Goal: Check status: Check status

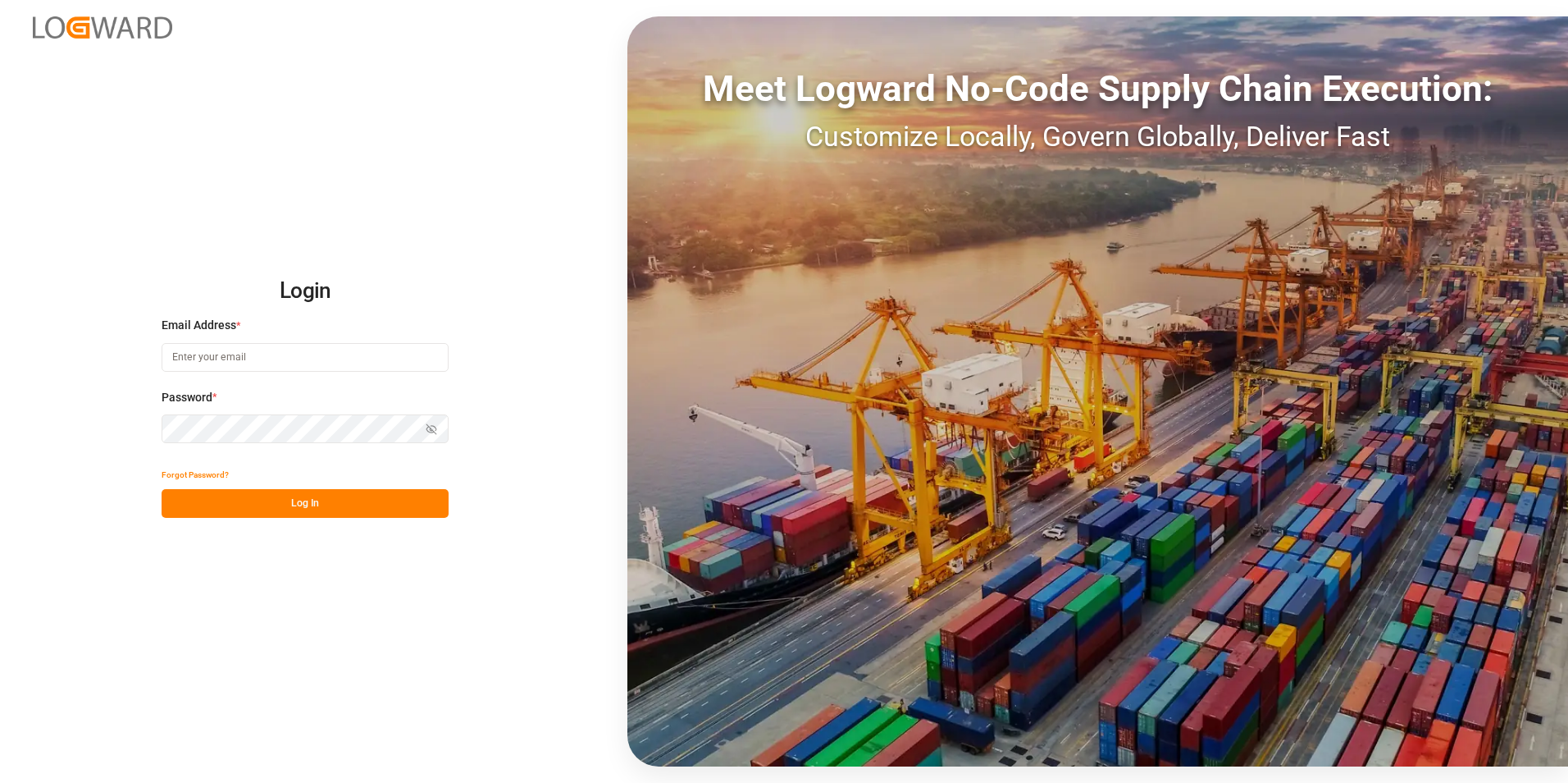
type input "[PERSON_NAME][EMAIL_ADDRESS][PERSON_NAME][DOMAIN_NAME]"
click at [322, 507] on button "Log In" at bounding box center [305, 503] width 287 height 29
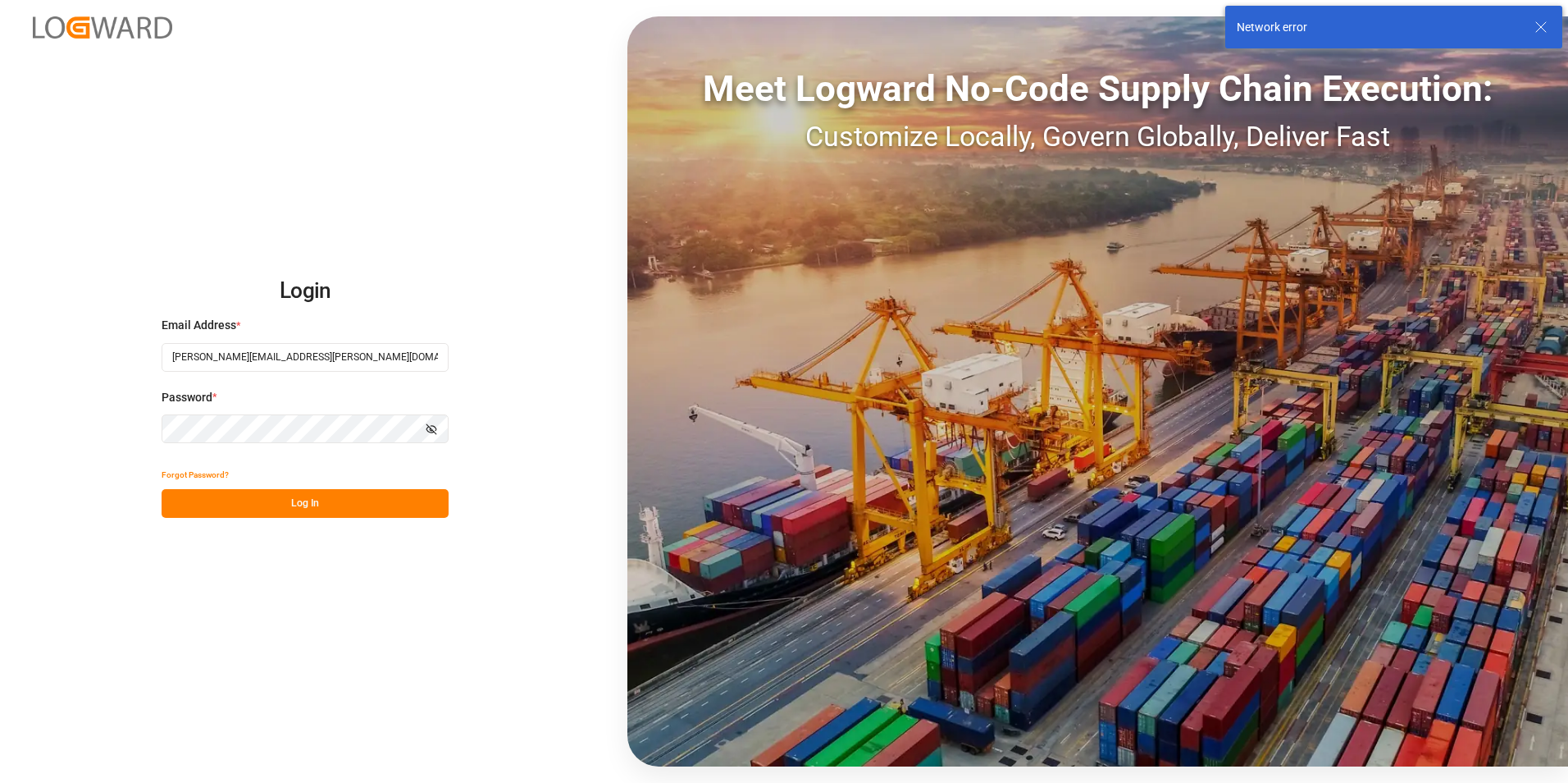
click at [268, 495] on button "Log In" at bounding box center [305, 503] width 287 height 29
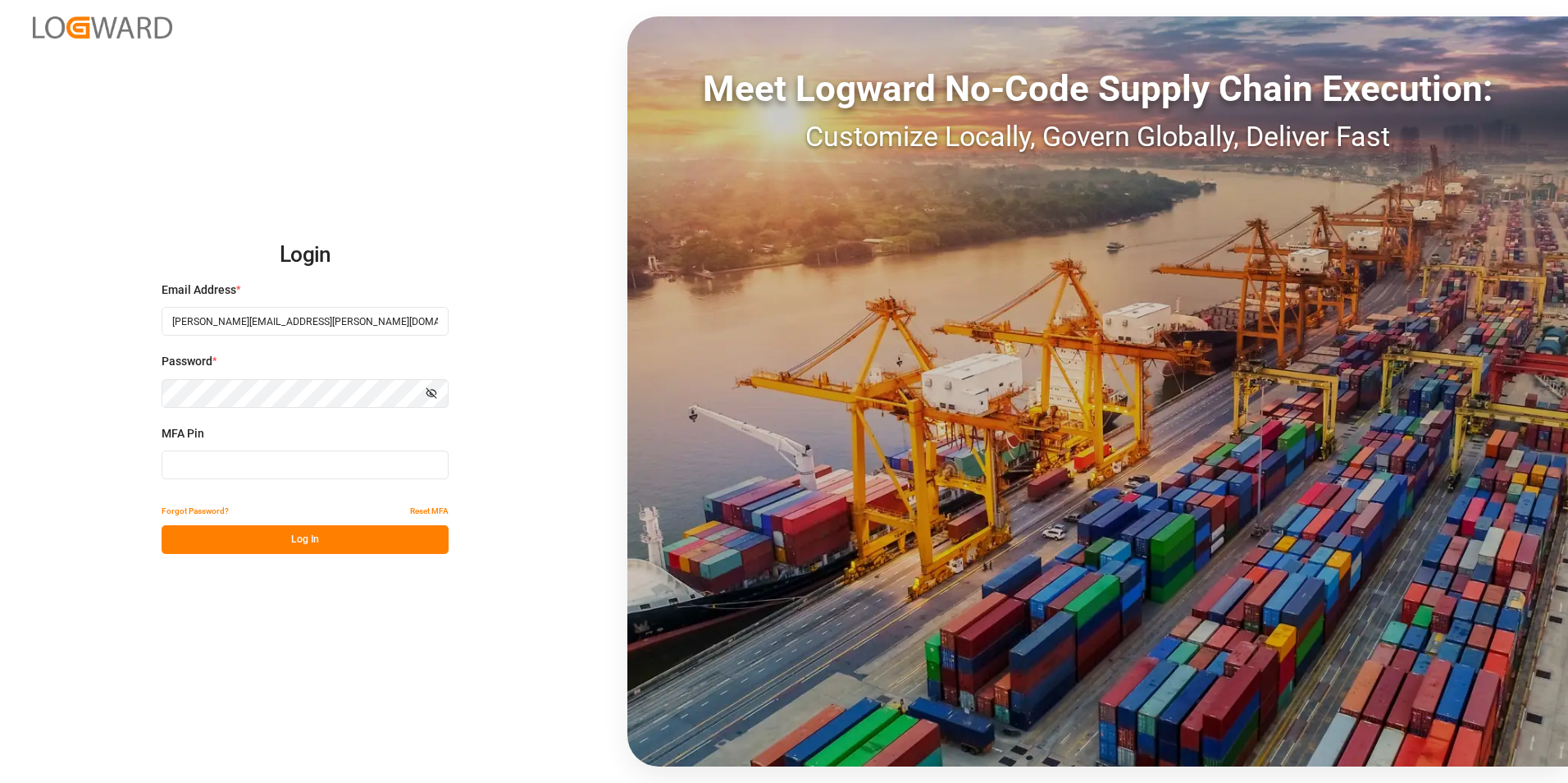
click at [262, 469] on input at bounding box center [305, 464] width 287 height 29
type input "859803"
click at [295, 546] on button "Log In" at bounding box center [305, 539] width 287 height 29
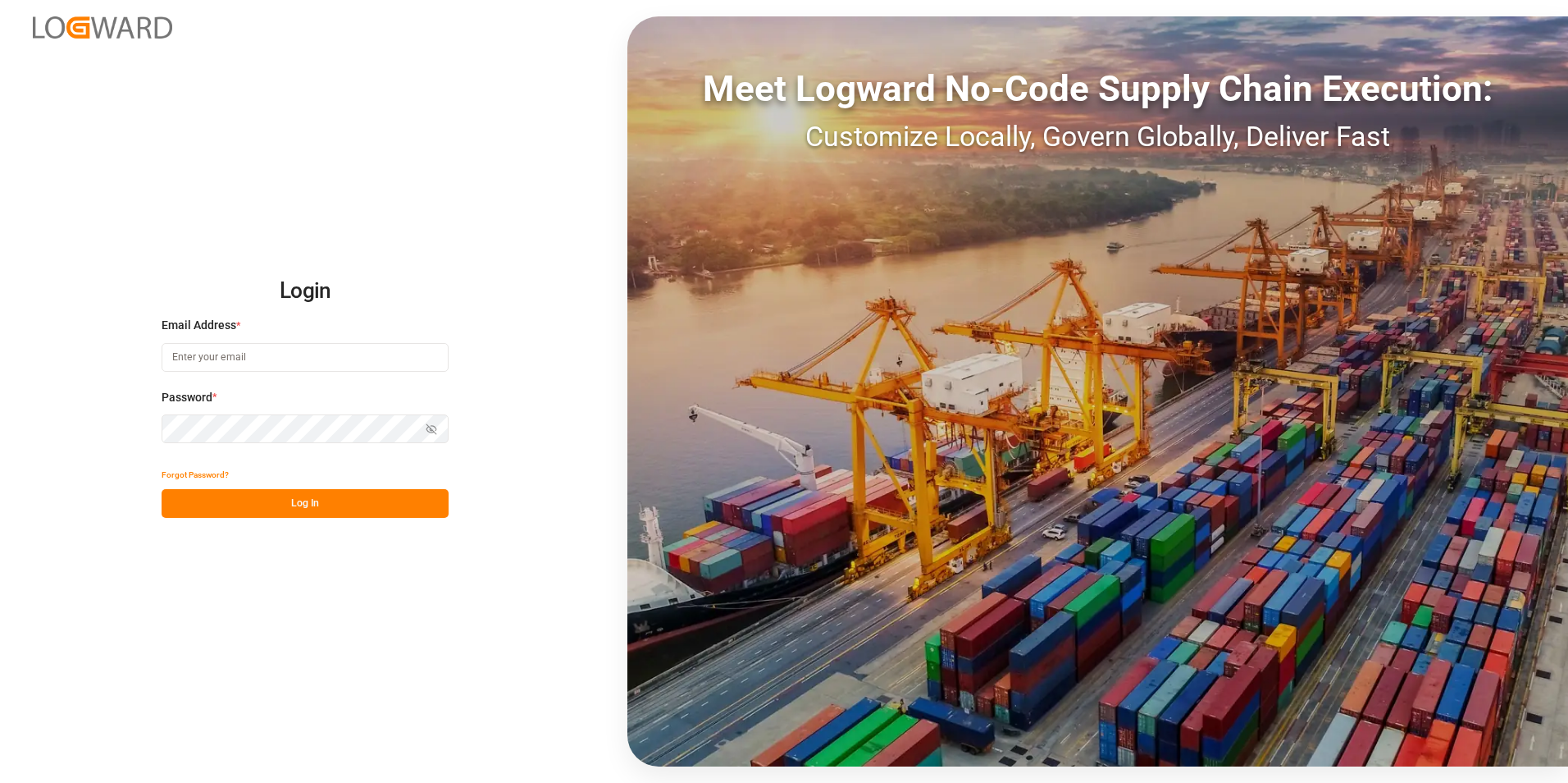
type input "[PERSON_NAME][EMAIL_ADDRESS][PERSON_NAME][DOMAIN_NAME]"
click at [310, 508] on button "Log In" at bounding box center [305, 503] width 287 height 29
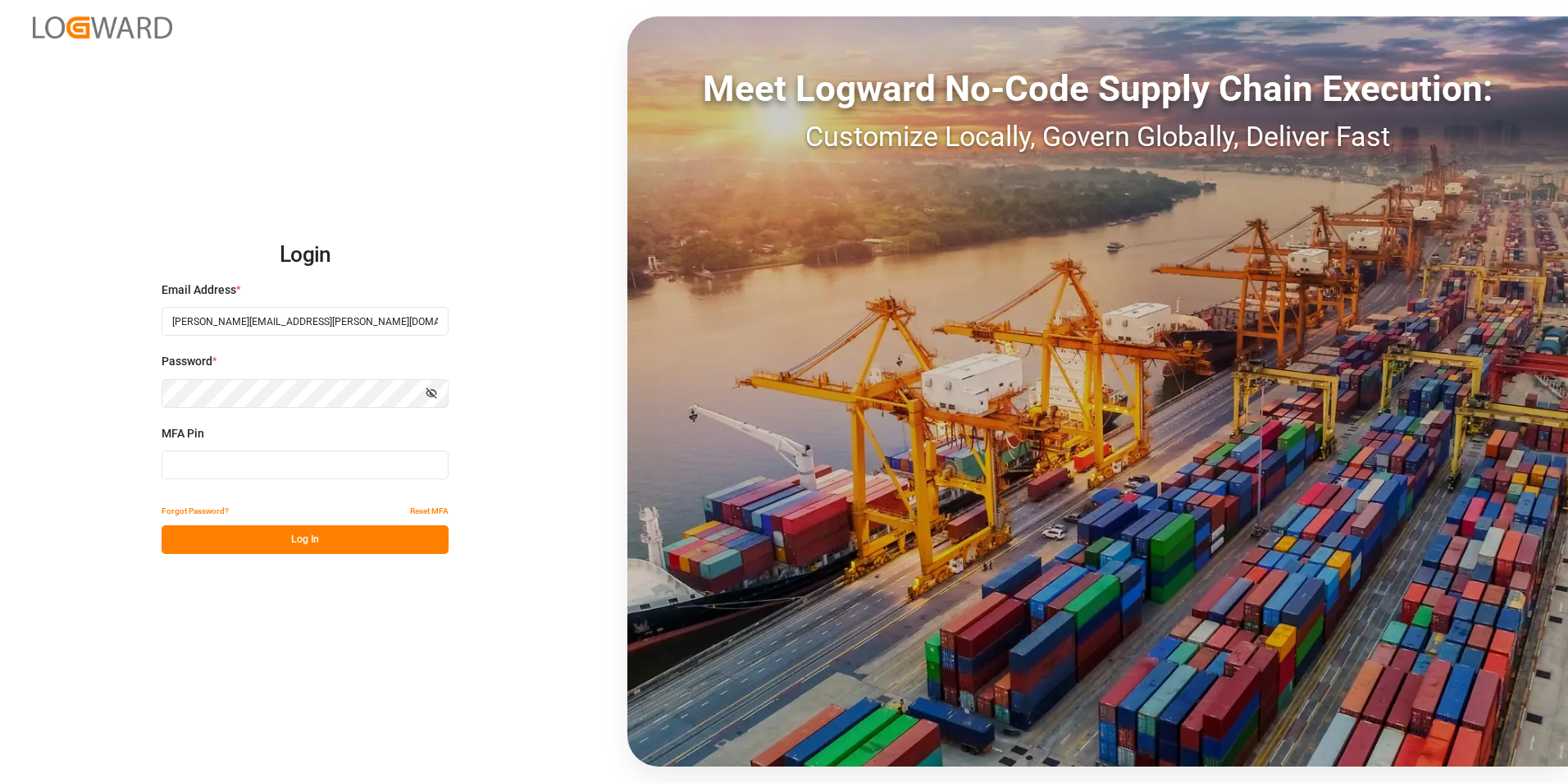
click at [275, 464] on input at bounding box center [305, 464] width 287 height 29
type input "815883"
click at [286, 544] on button "Log In" at bounding box center [305, 539] width 287 height 29
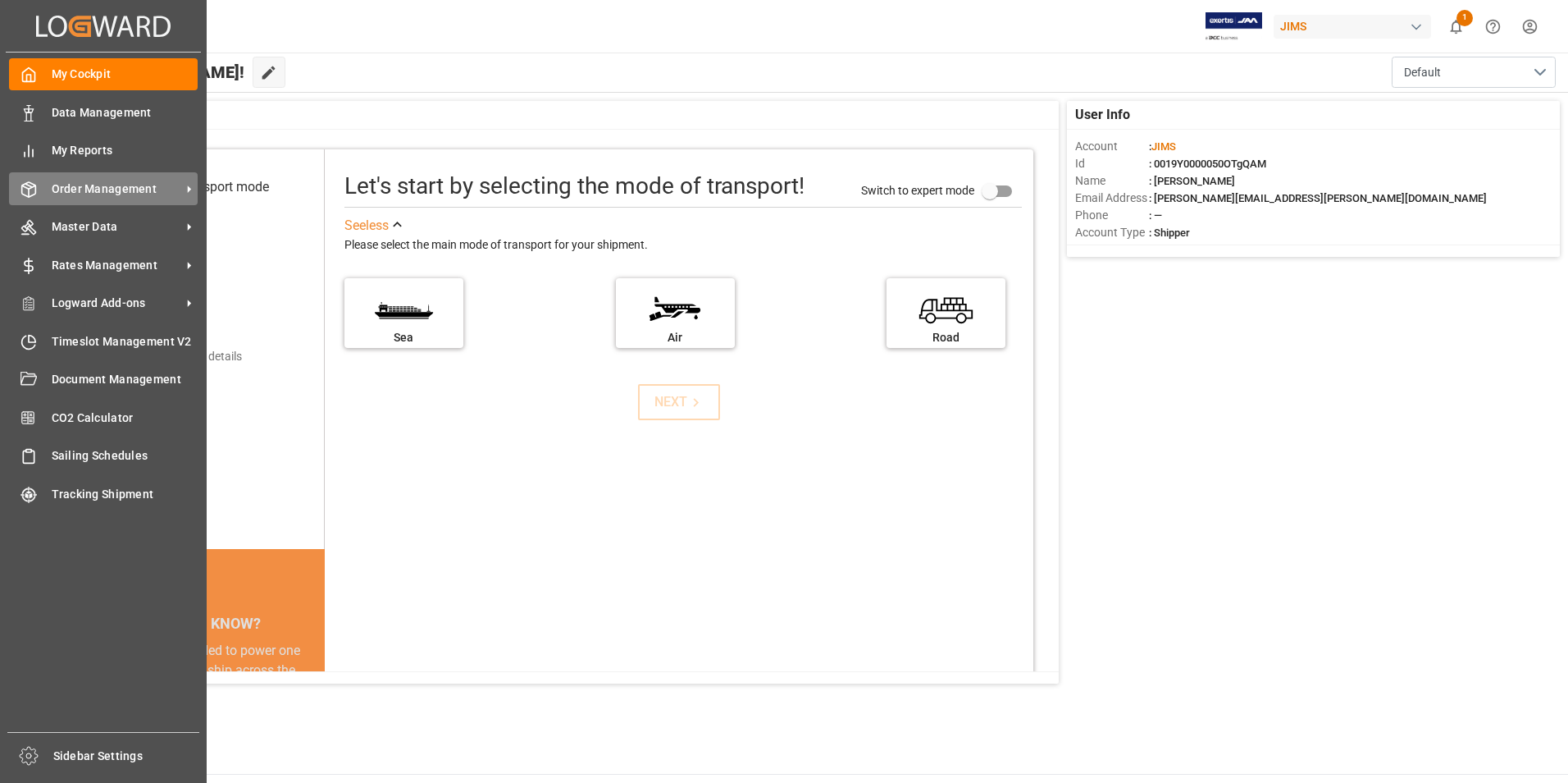
click at [93, 186] on span "Order Management" at bounding box center [116, 189] width 129 height 18
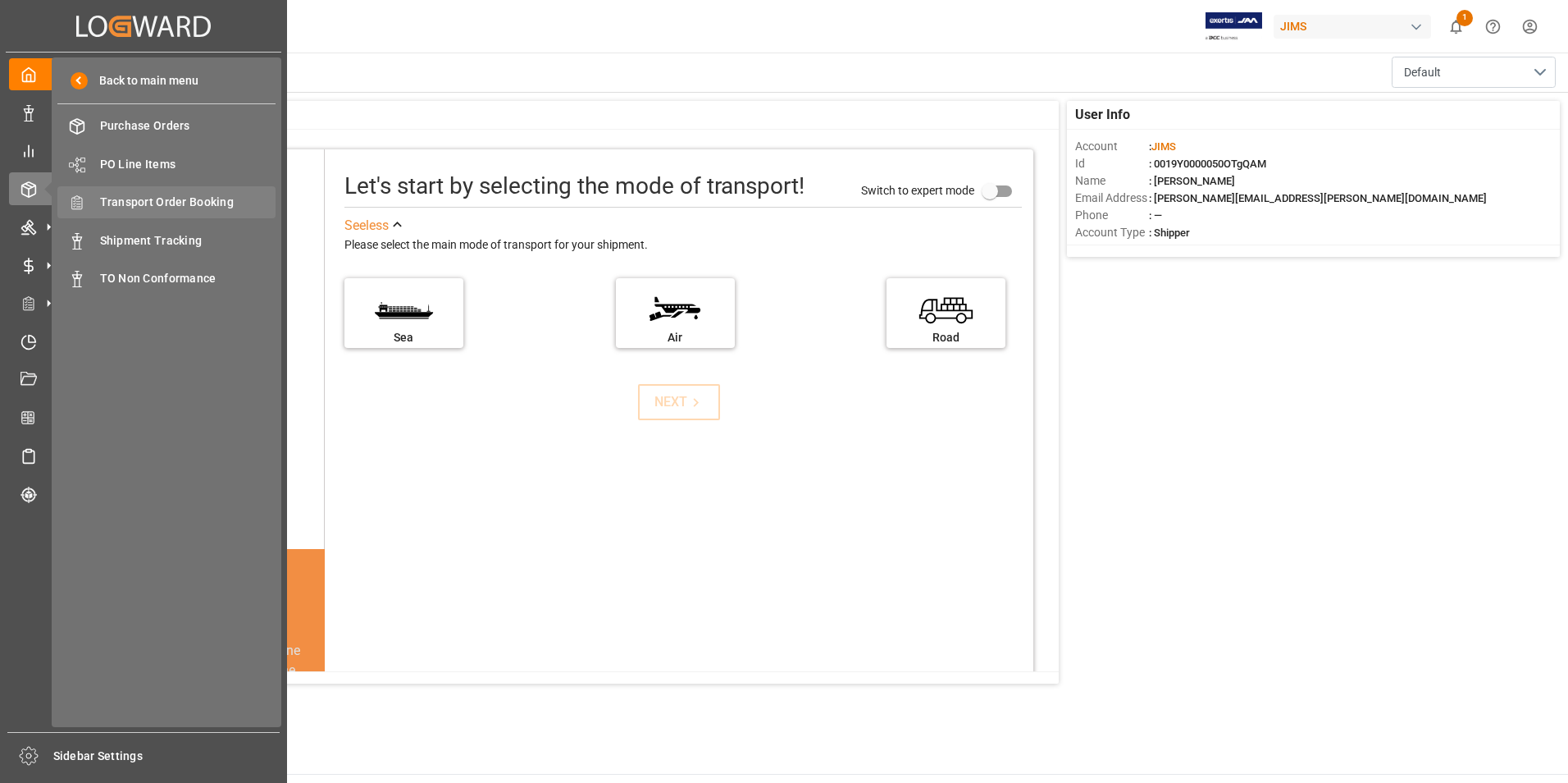
click at [208, 202] on span "Transport Order Booking" at bounding box center [188, 202] width 176 height 18
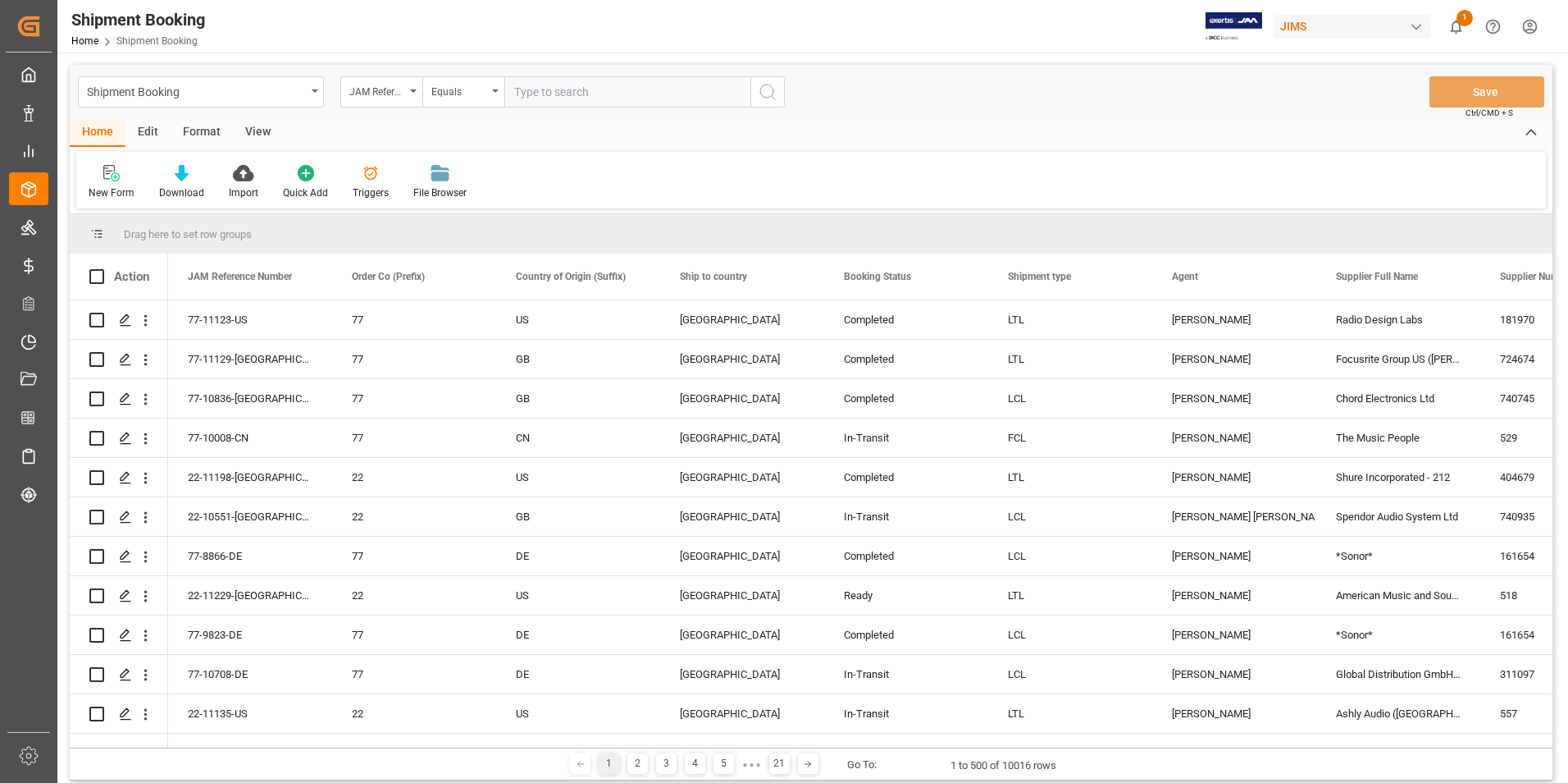
click at [585, 95] on input "text" at bounding box center [627, 92] width 246 height 31
paste input "22-11013-DE"
type input "22-11013-DE"
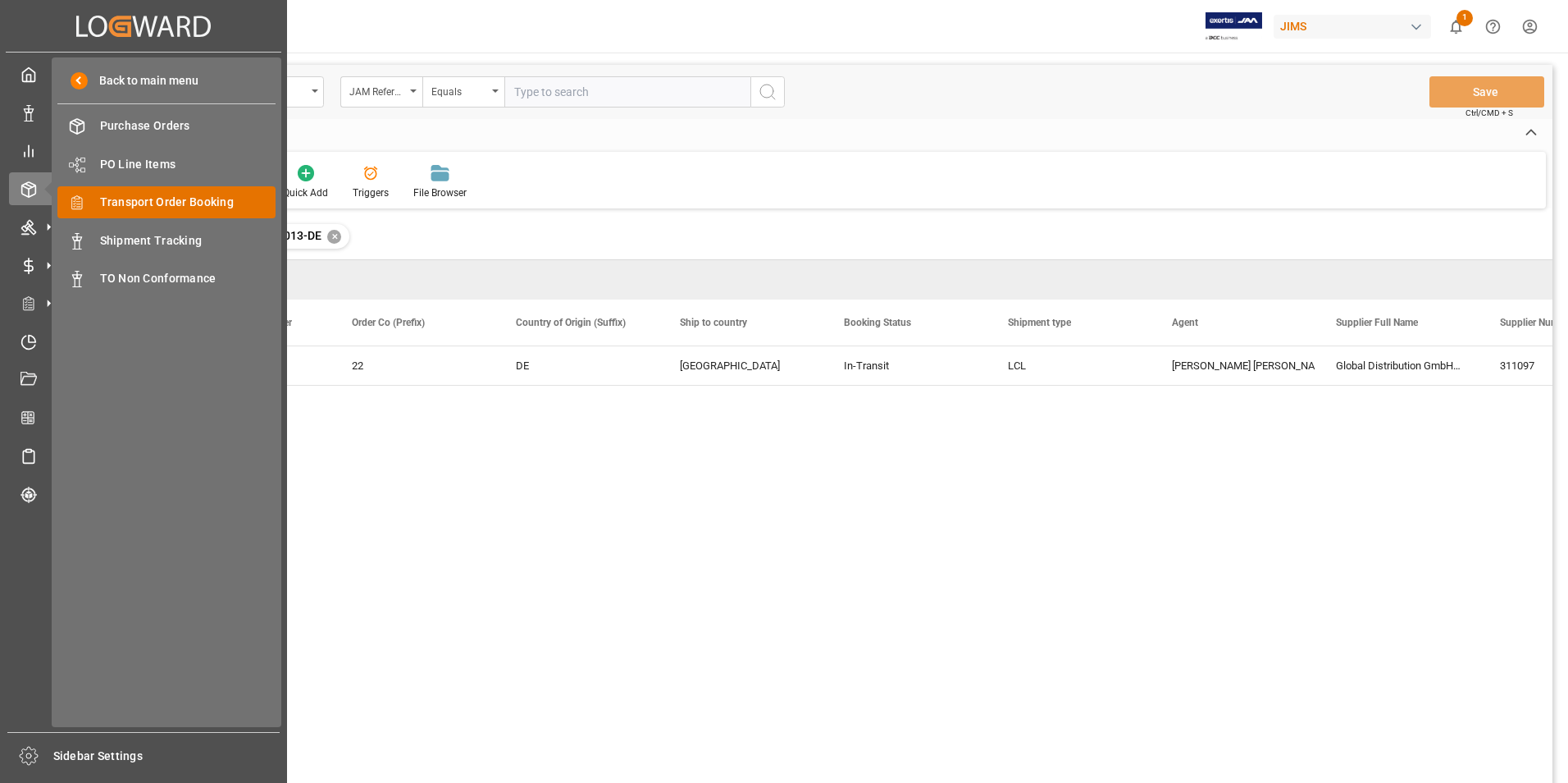
click at [199, 201] on span "Transport Order Booking" at bounding box center [188, 202] width 176 height 18
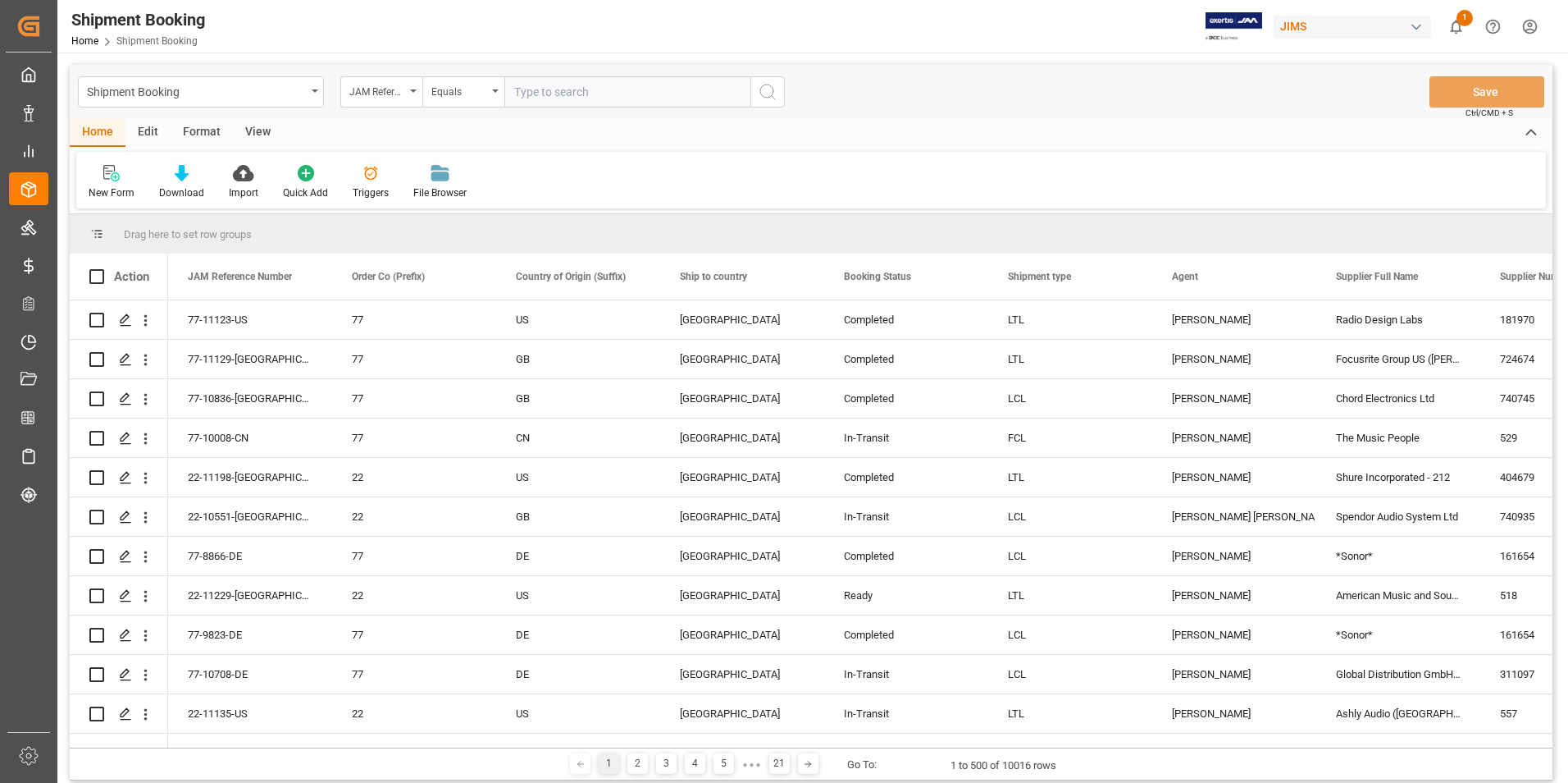
click at [577, 96] on input "text" at bounding box center [627, 92] width 246 height 31
paste input "22-10712-DE"
type input "22-10712-DE"
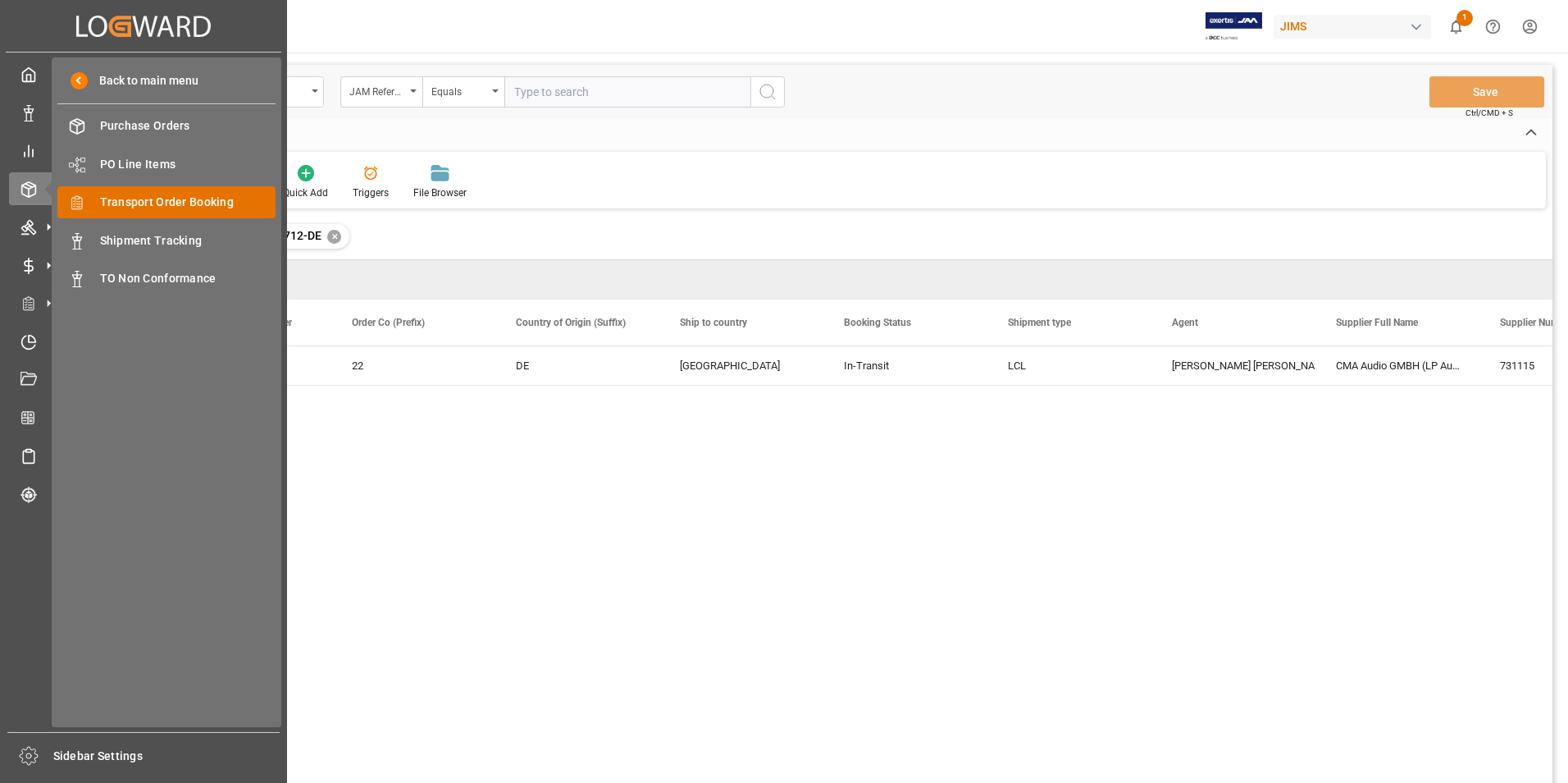
click at [189, 208] on span "Transport Order Booking" at bounding box center [188, 202] width 176 height 18
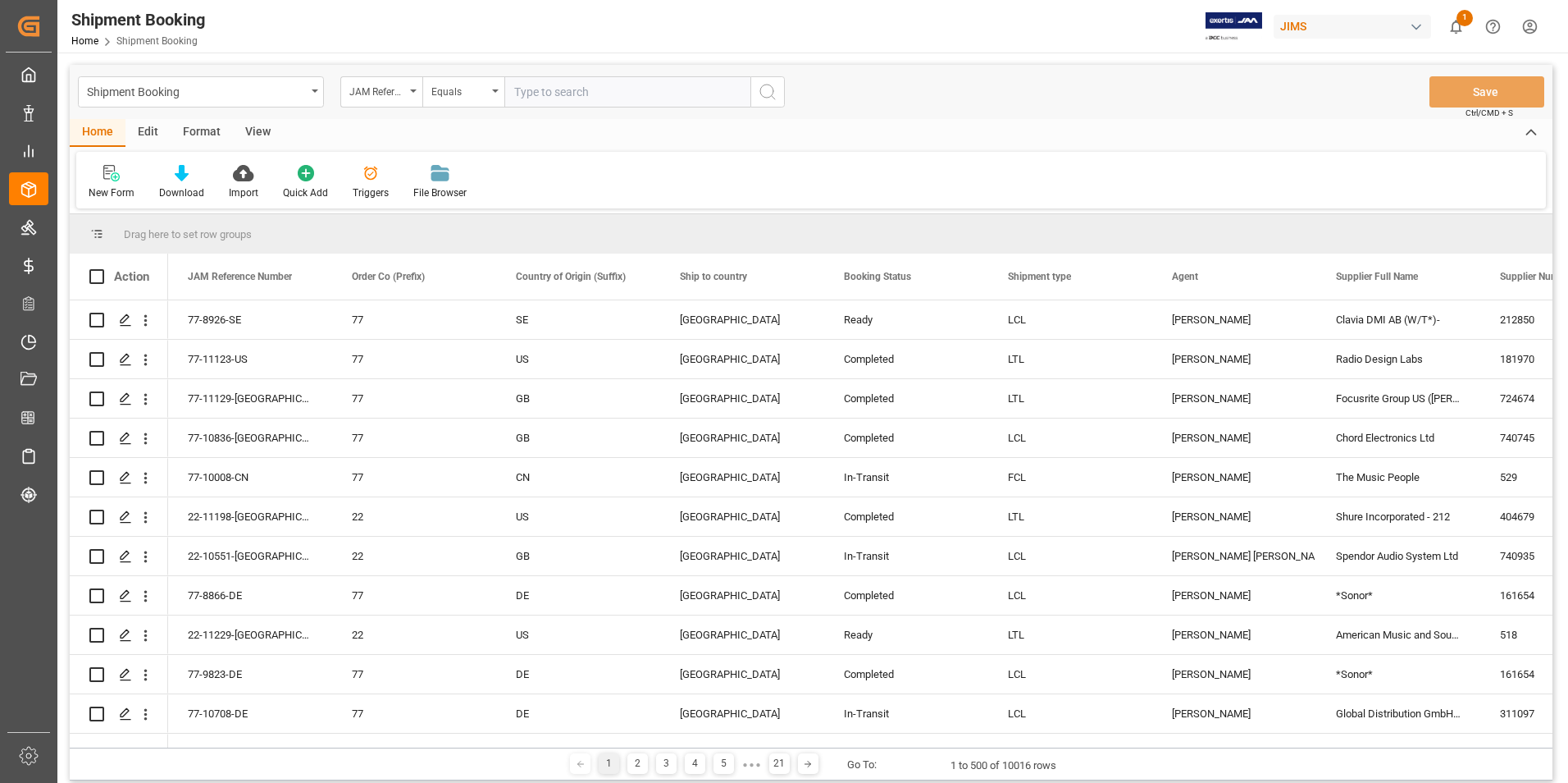
click at [602, 94] on input "text" at bounding box center [627, 92] width 246 height 31
paste input "22-10961-CN"
type input "22-10961-CN"
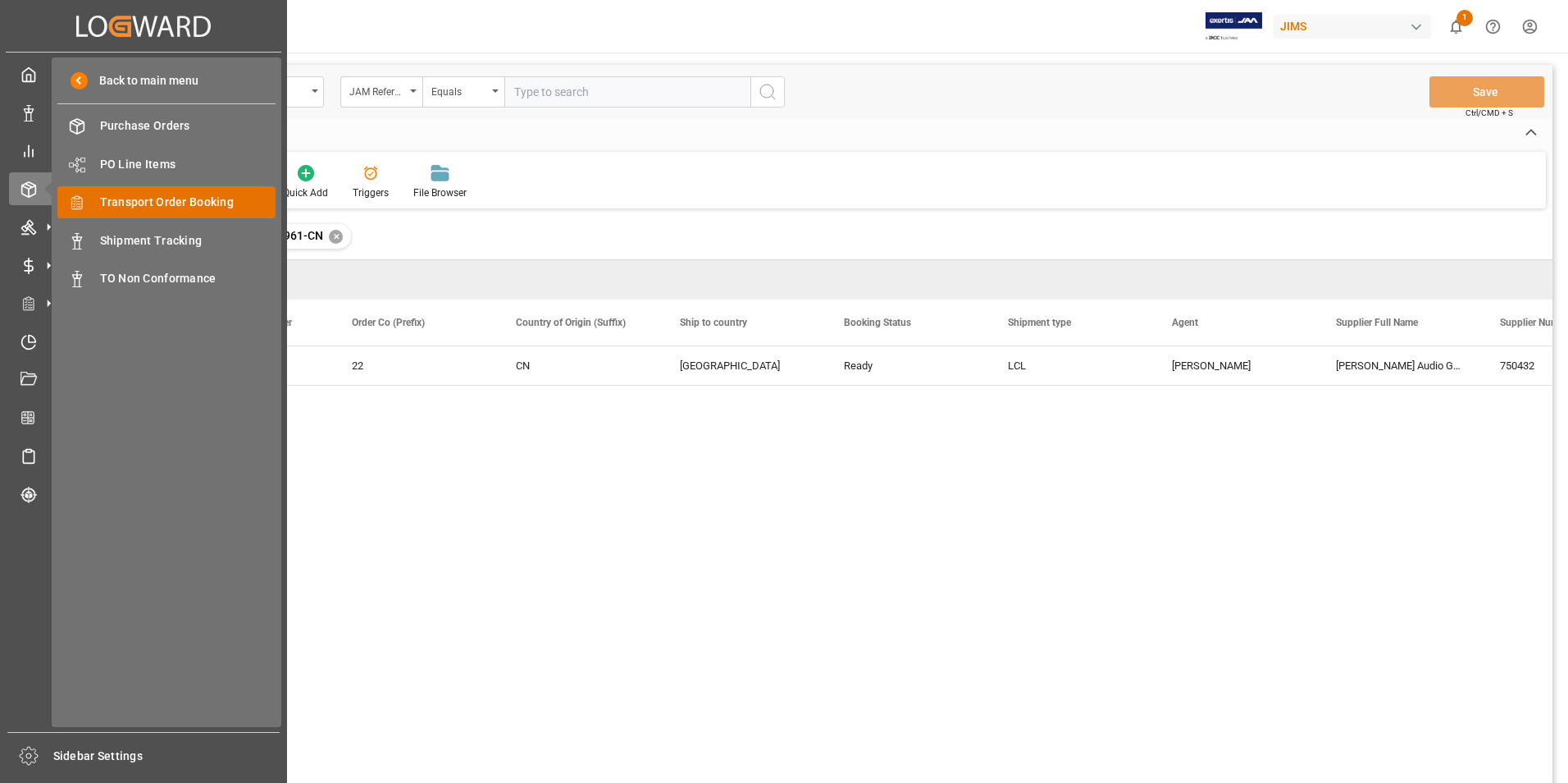
click at [193, 195] on span "Transport Order Booking" at bounding box center [188, 202] width 176 height 18
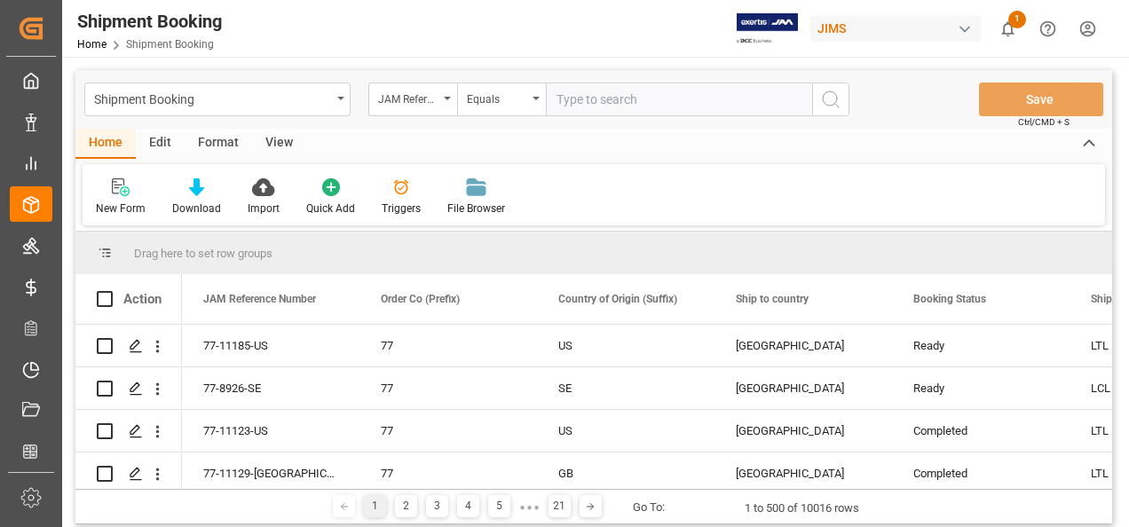
click at [654, 101] on input "text" at bounding box center [679, 100] width 266 height 34
paste input "22-11077-MY"
type input "22-11077-MY"
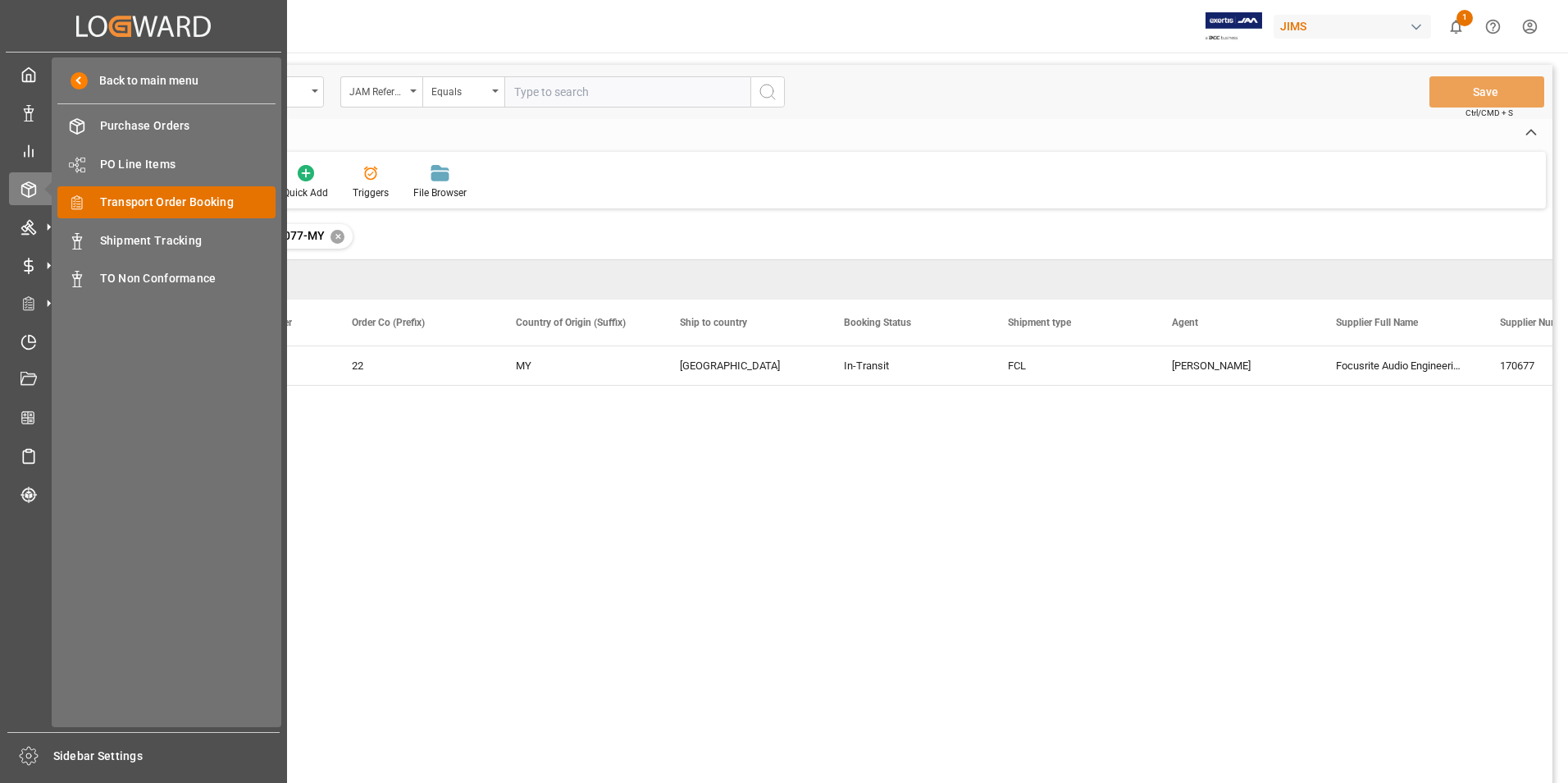
click at [205, 201] on span "Transport Order Booking" at bounding box center [188, 202] width 176 height 18
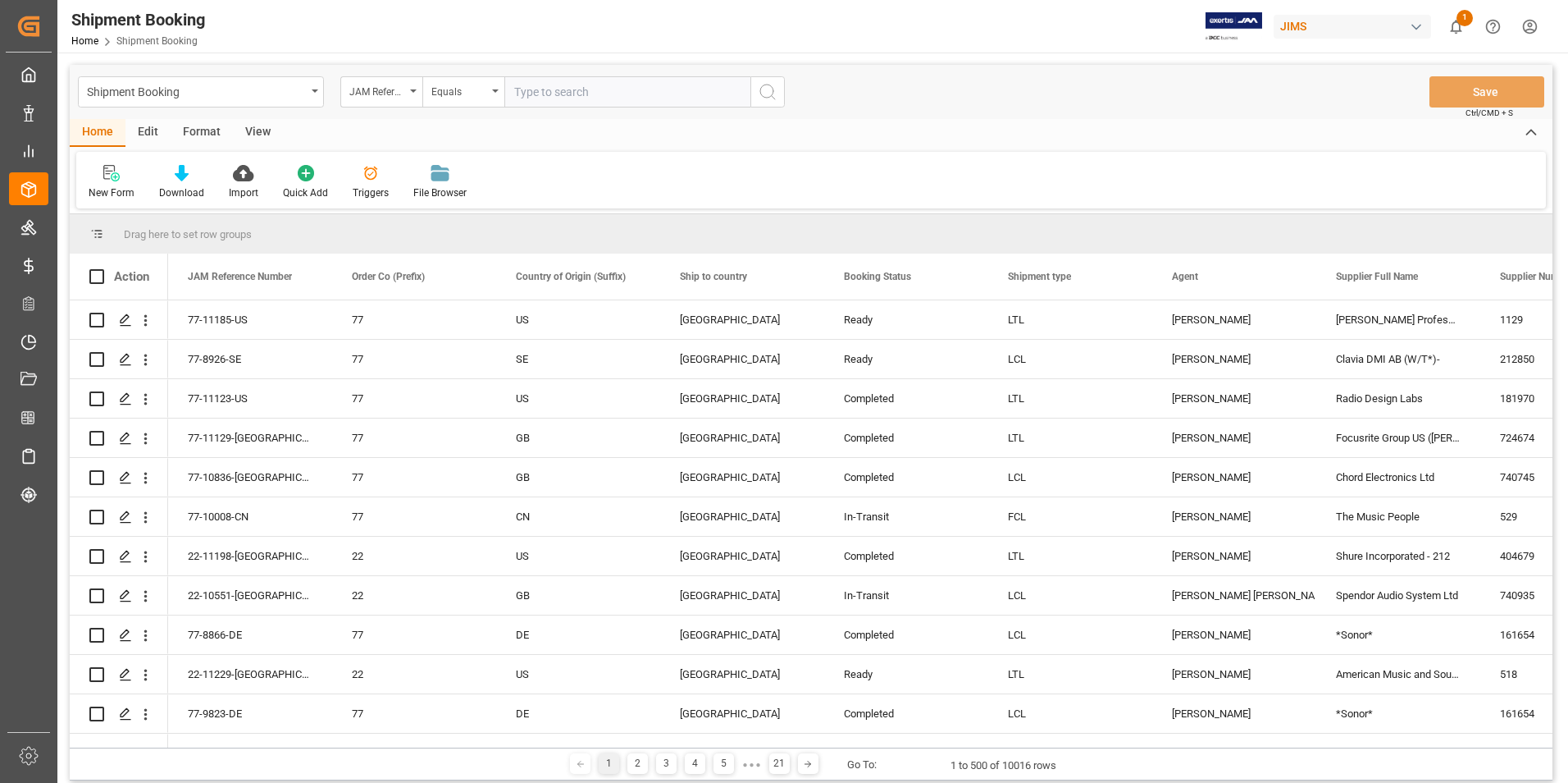
click at [575, 85] on input "text" at bounding box center [627, 92] width 246 height 31
paste input "22-10822-MY"
type input "22-10822-MY"
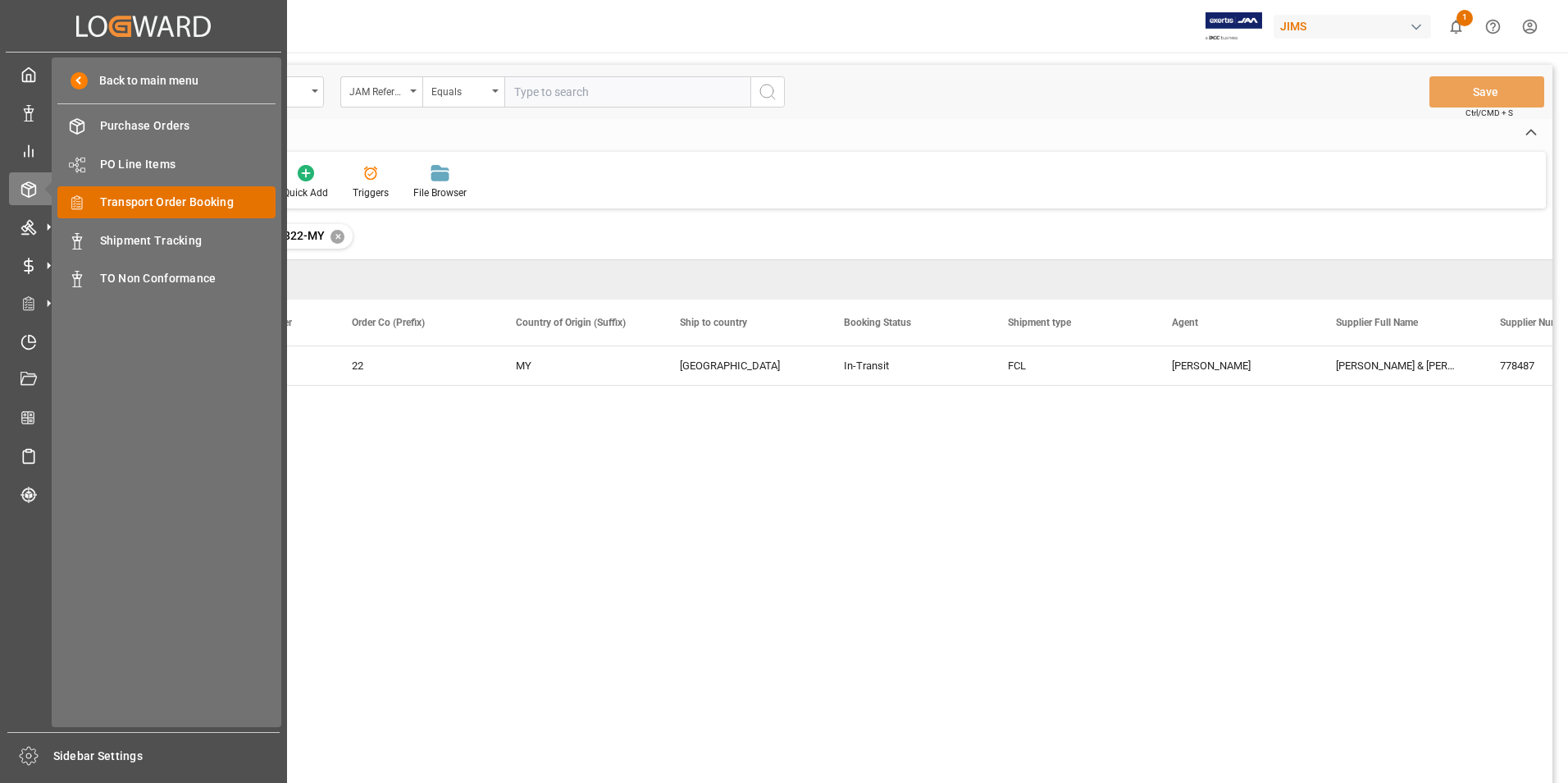
click at [225, 194] on span "Transport Order Booking" at bounding box center [188, 202] width 176 height 18
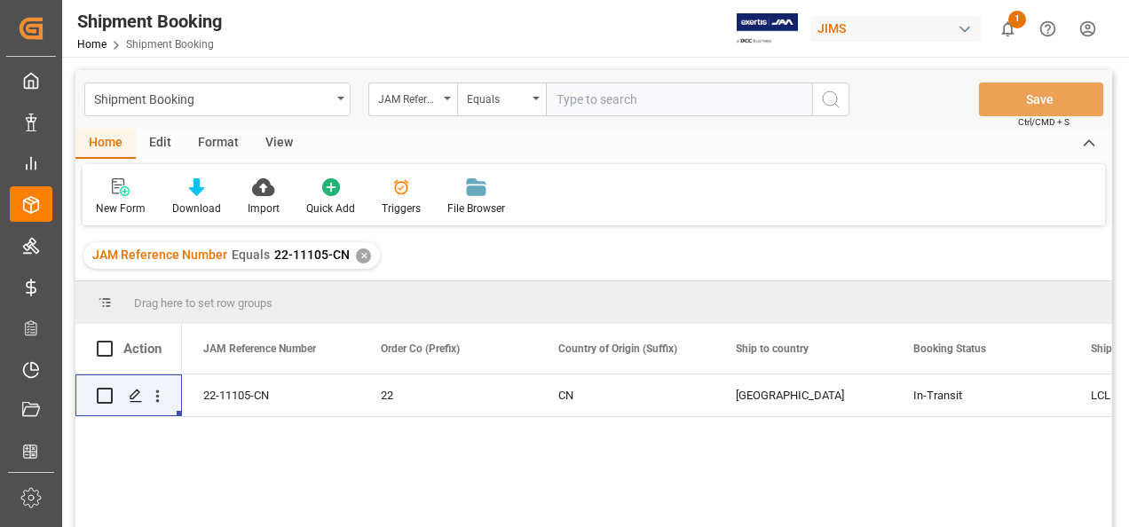
click at [597, 97] on input "text" at bounding box center [679, 100] width 266 height 34
paste input "22-10298-CN"
type input "22-10298-CN"
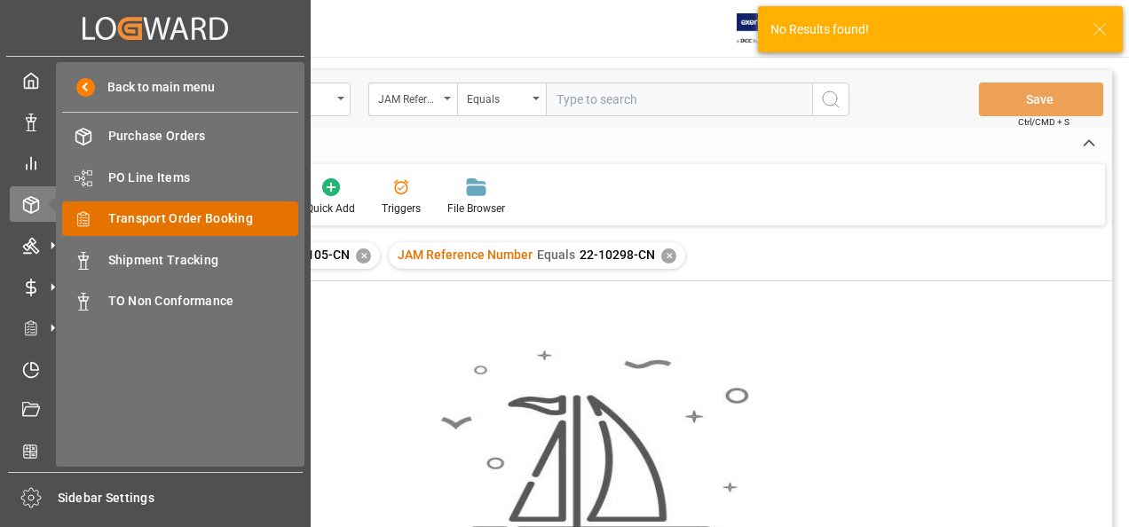
click at [178, 213] on span "Transport Order Booking" at bounding box center [203, 219] width 191 height 19
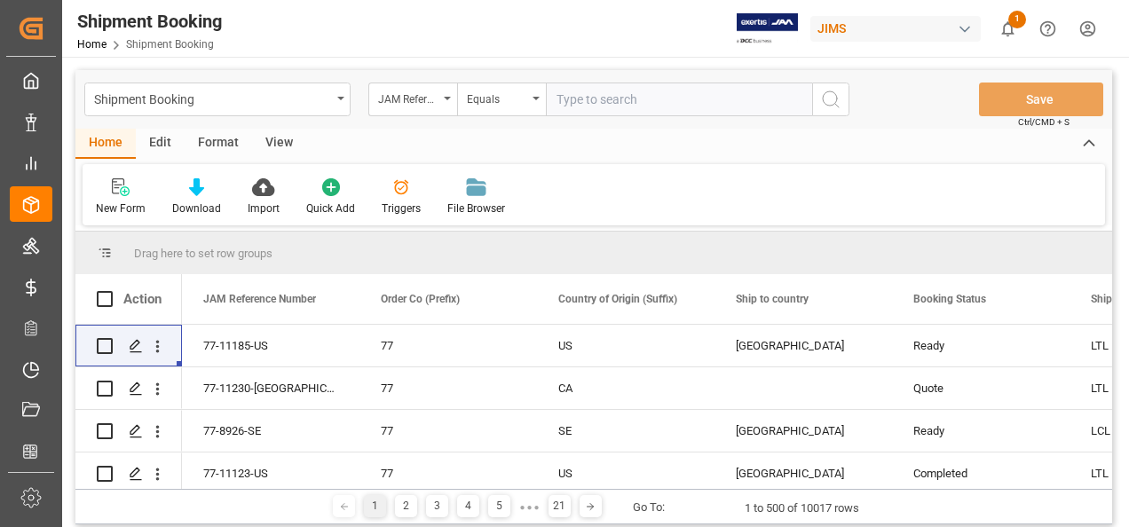
click at [632, 101] on input "text" at bounding box center [679, 100] width 266 height 34
paste input "22-10298-CN"
type input "22-10298-CN"
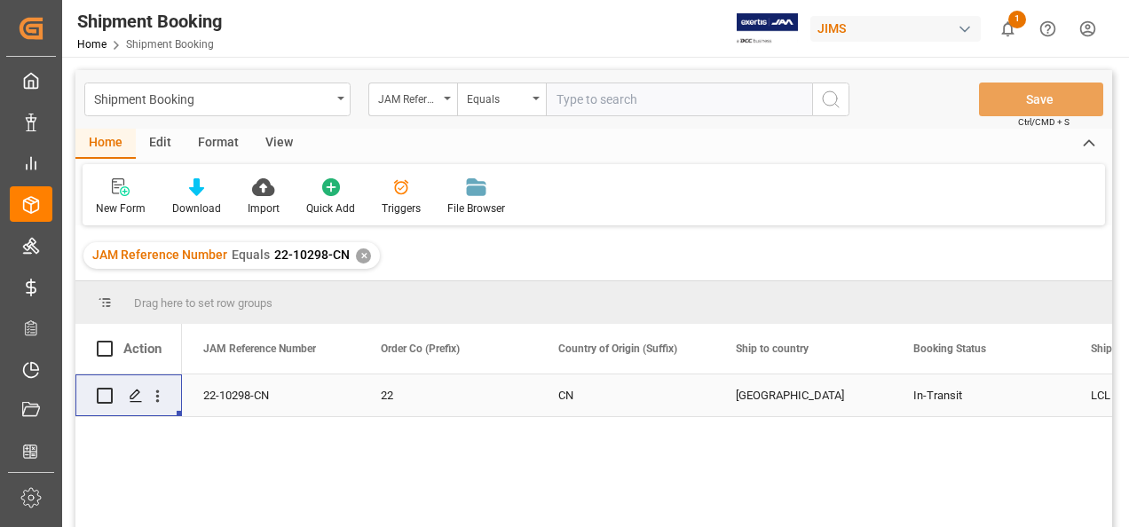
click at [439, 392] on div "22" at bounding box center [448, 396] width 135 height 41
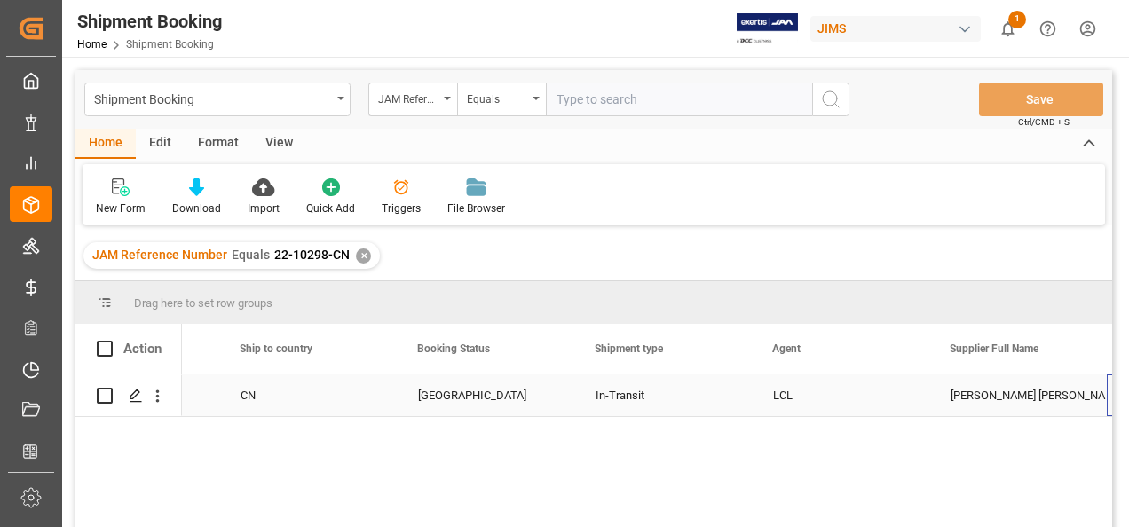
scroll to position [0, 496]
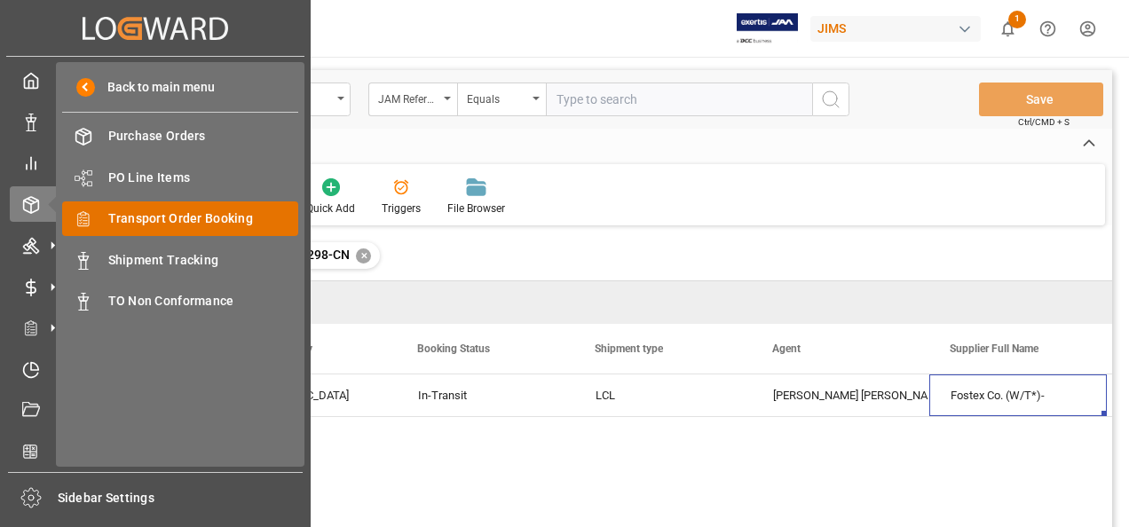
click at [225, 215] on span "Transport Order Booking" at bounding box center [203, 219] width 191 height 19
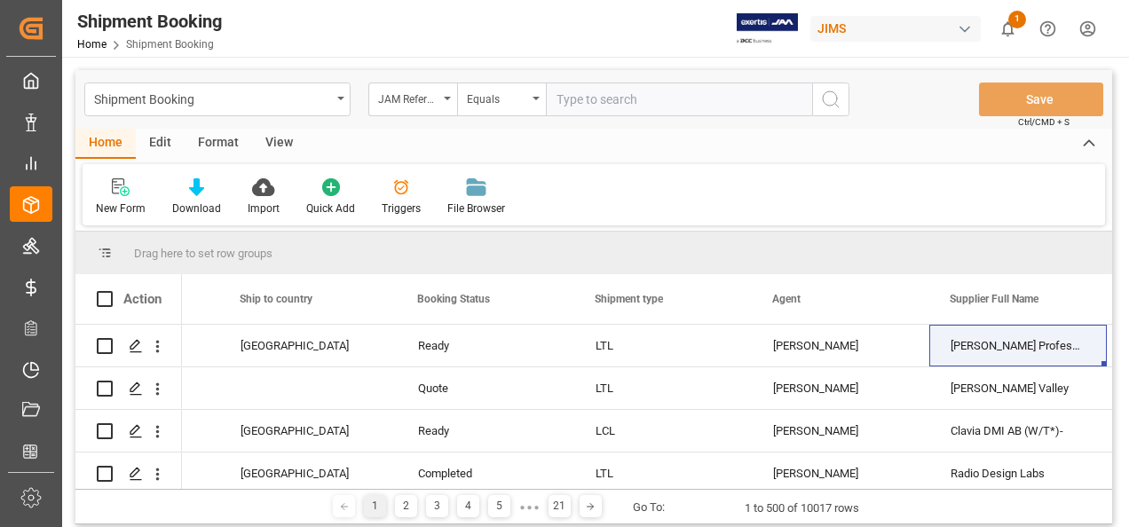
scroll to position [0, 496]
click at [659, 96] on input "text" at bounding box center [679, 100] width 266 height 34
paste input "22-10426-CN"
type input "22-10426-CN"
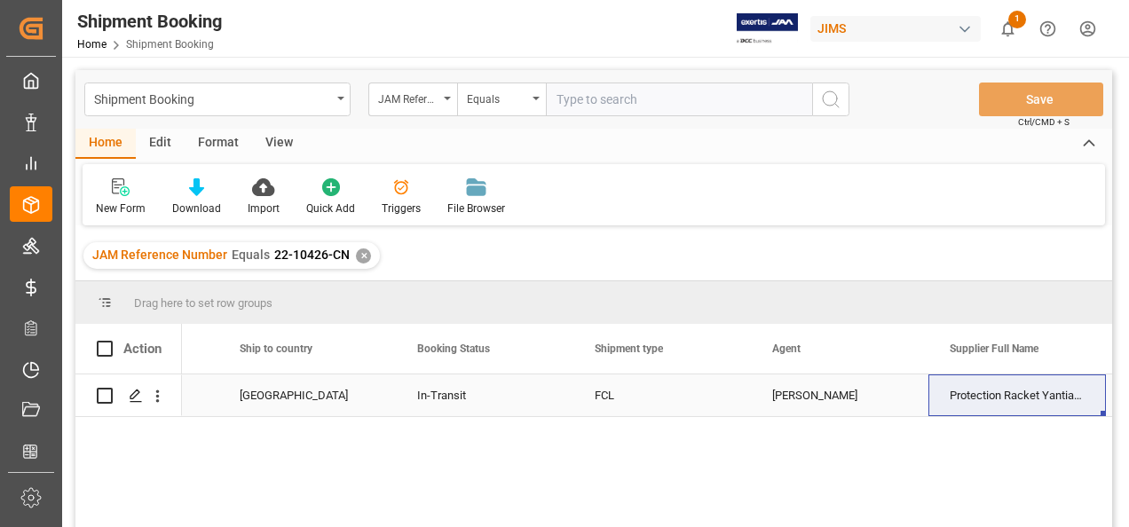
click at [461, 397] on div "In-Transit" at bounding box center [484, 396] width 135 height 41
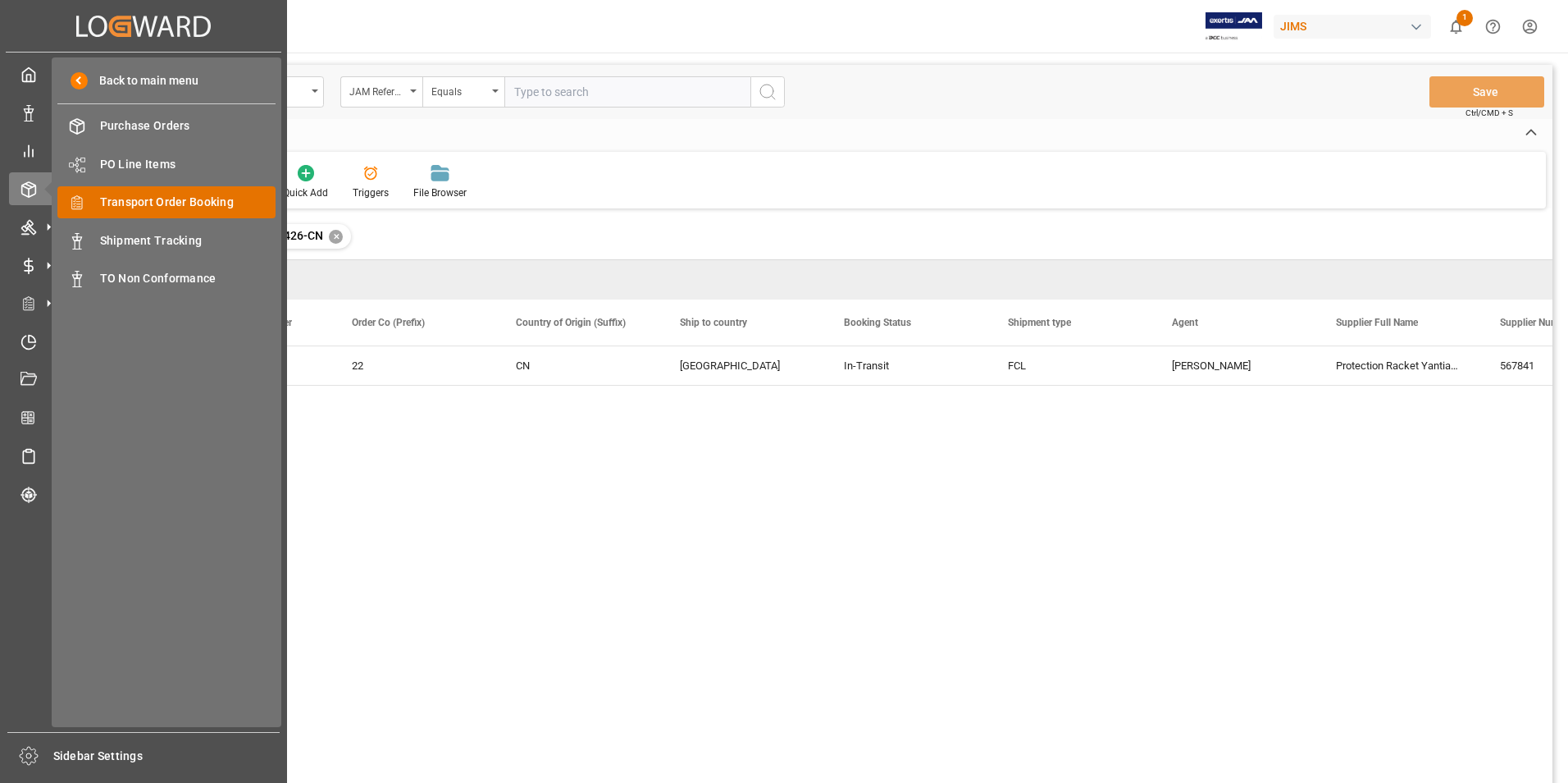
click at [205, 199] on span "Transport Order Booking" at bounding box center [188, 202] width 176 height 18
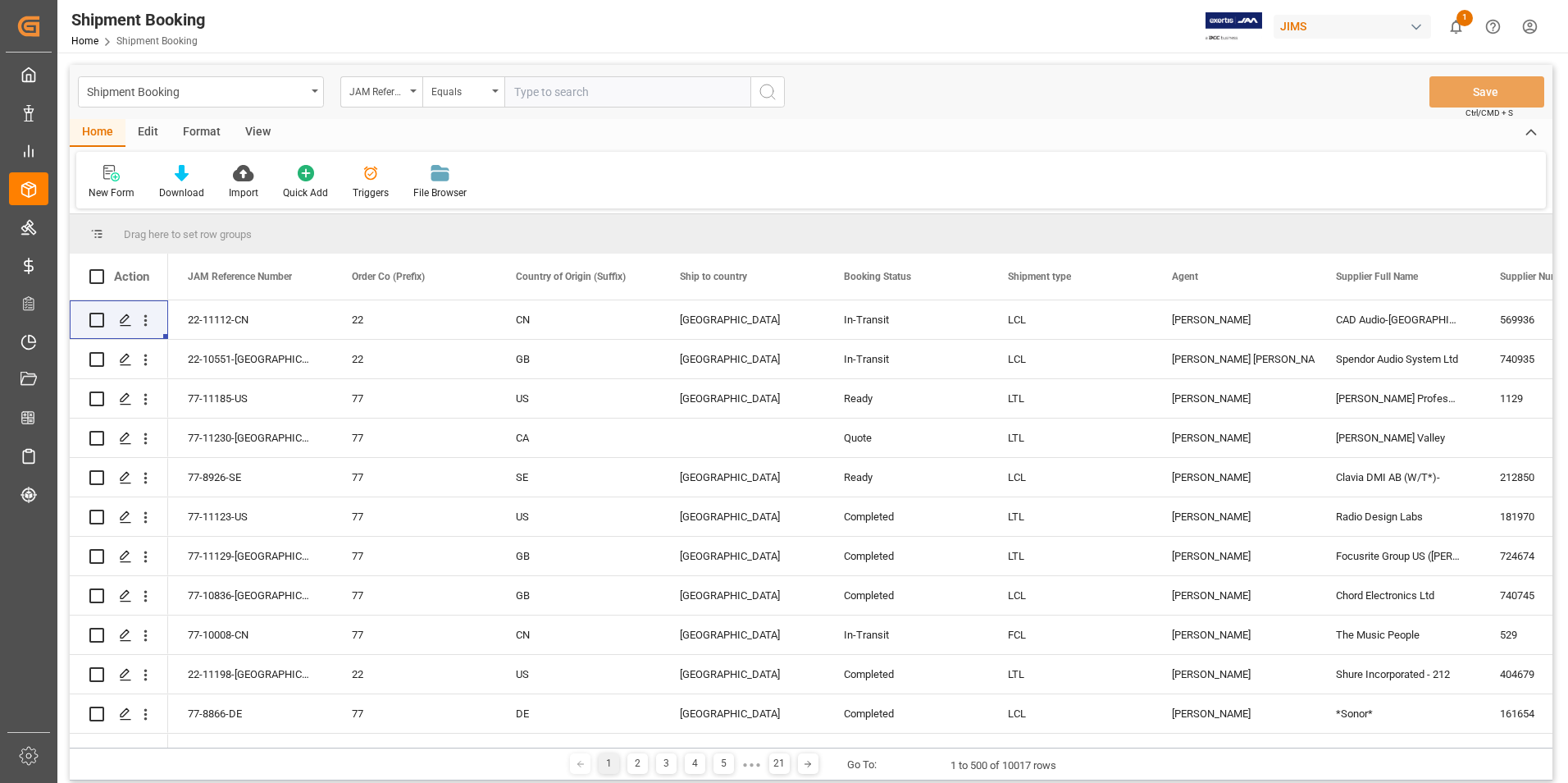
click at [571, 94] on input "text" at bounding box center [627, 92] width 246 height 31
type input "22-10790-CN"
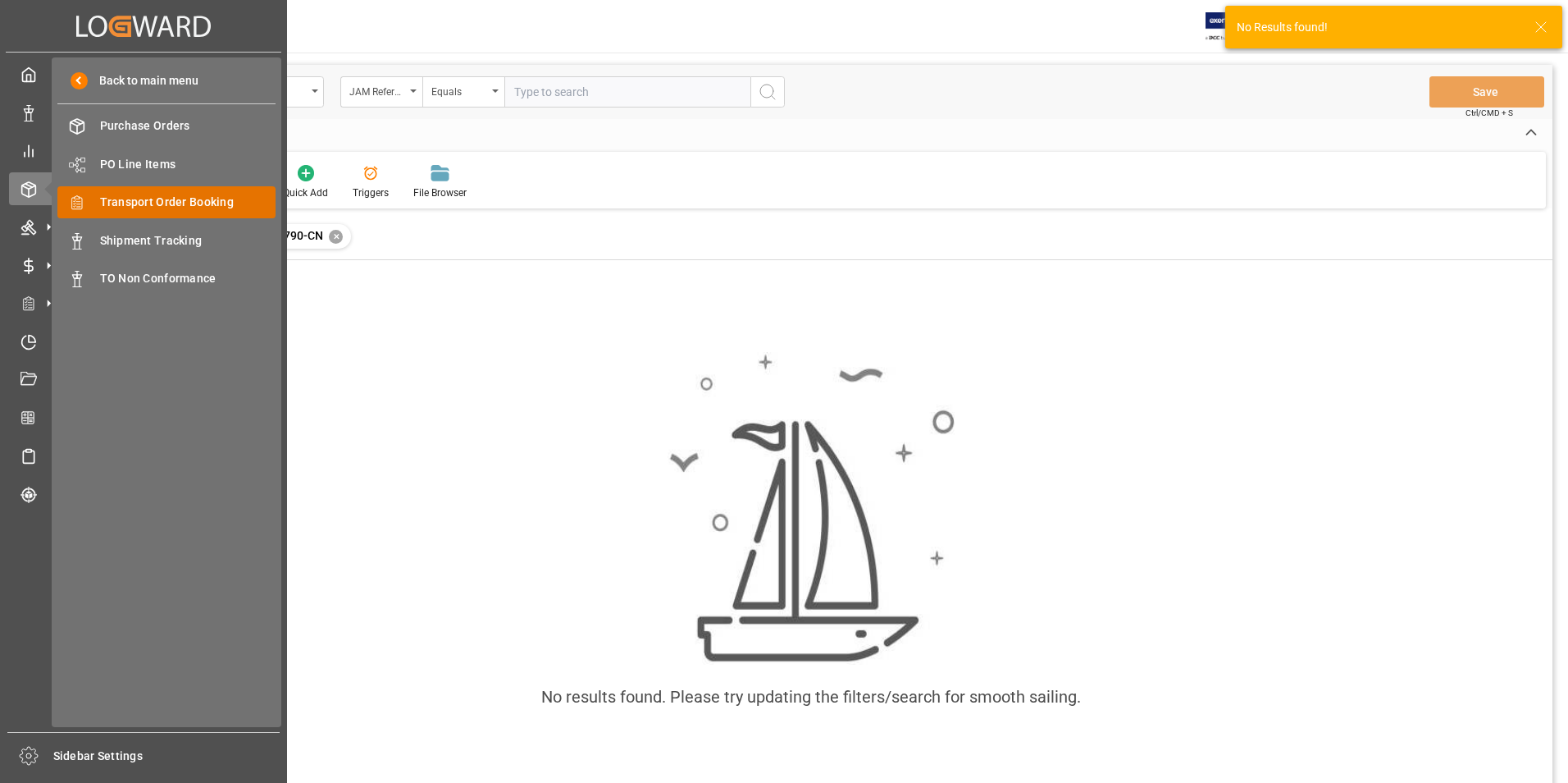
click at [158, 206] on span "Transport Order Booking" at bounding box center [188, 202] width 176 height 18
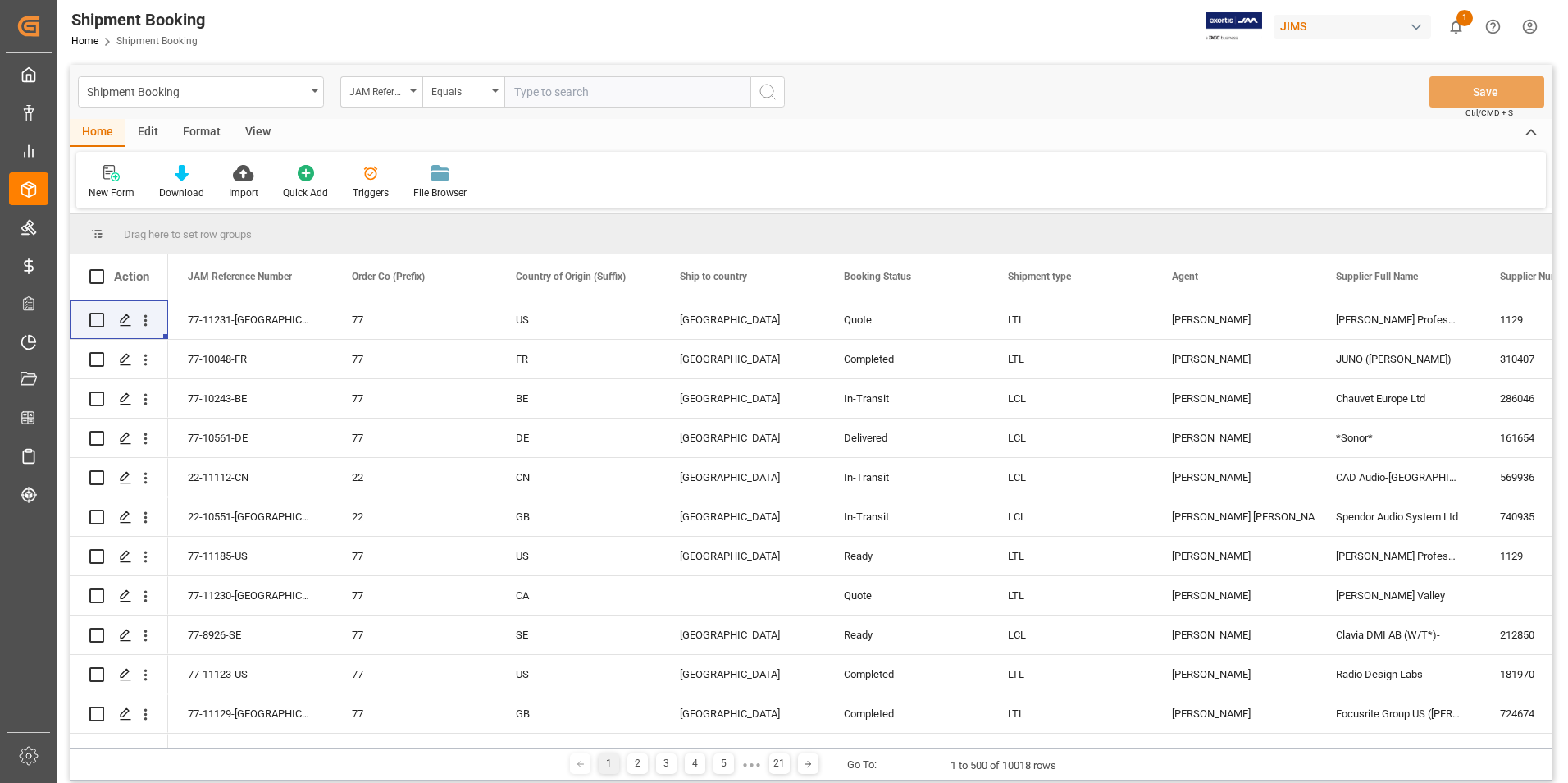
click at [552, 92] on input "text" at bounding box center [627, 92] width 246 height 31
type input "22-10790-CN"
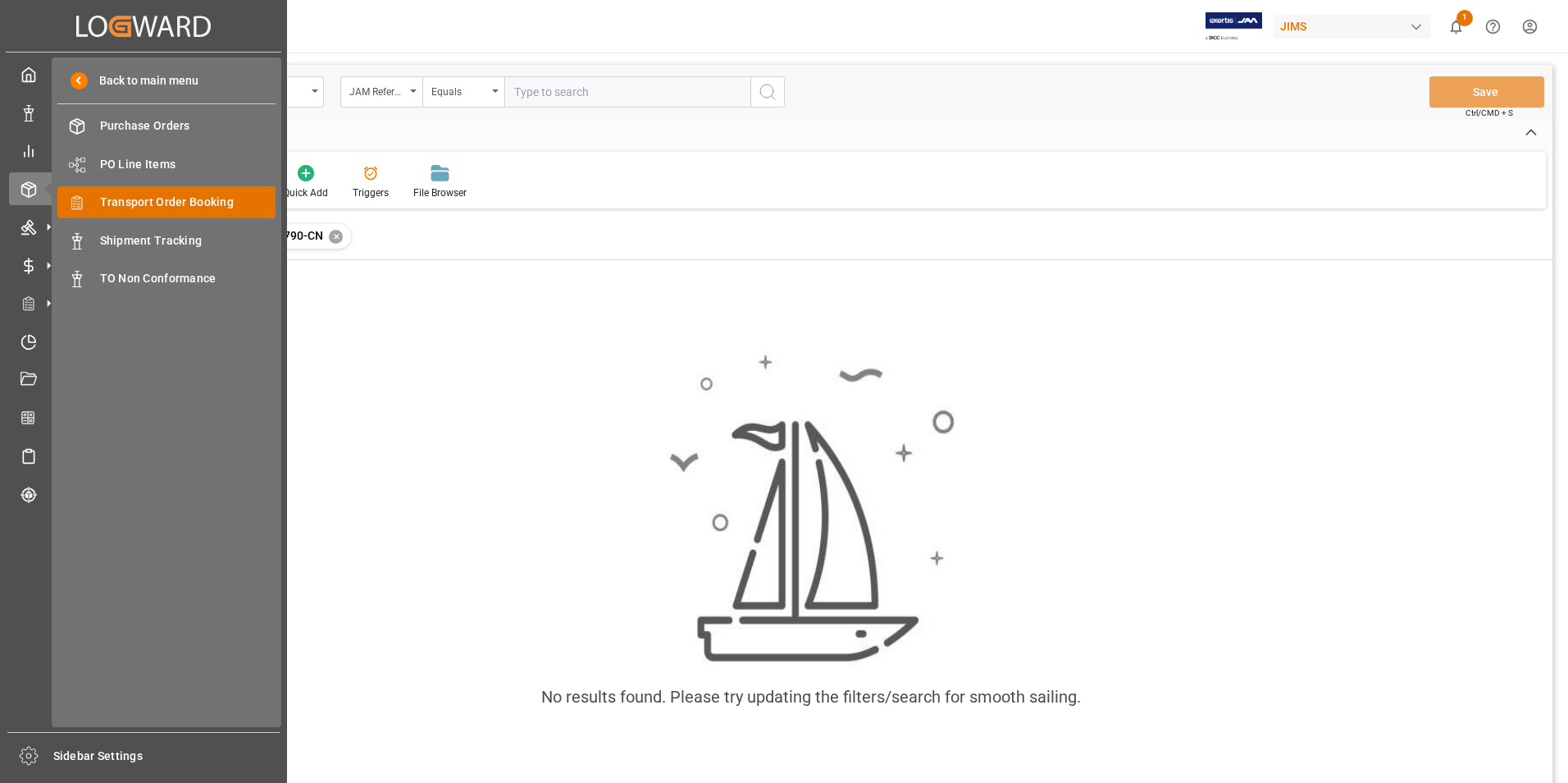
click at [196, 190] on div "Transport Order Booking Transport Order Booking" at bounding box center [166, 202] width 218 height 32
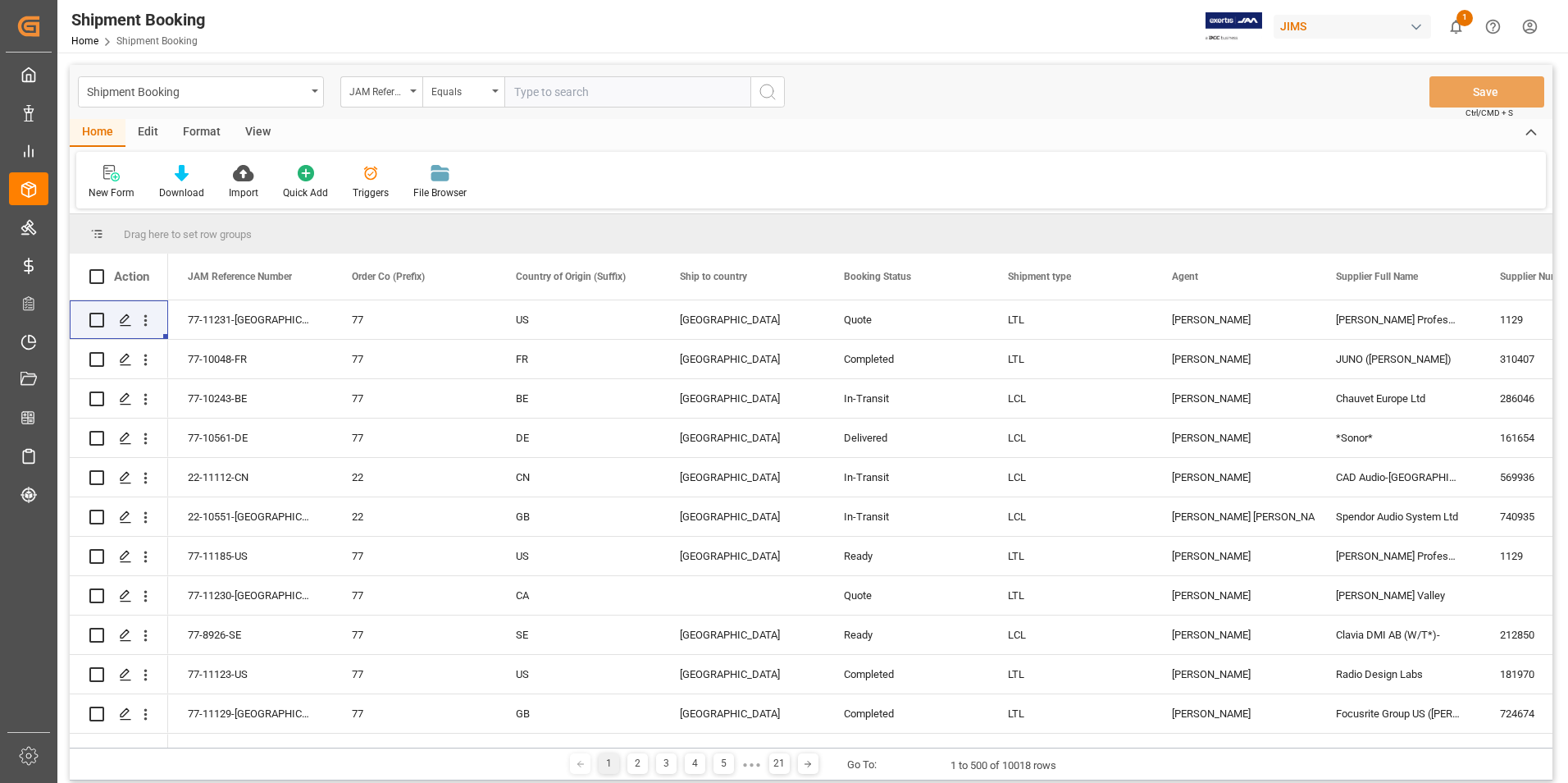
click at [595, 95] on input "text" at bounding box center [627, 92] width 246 height 31
type input "22-10790-TW"
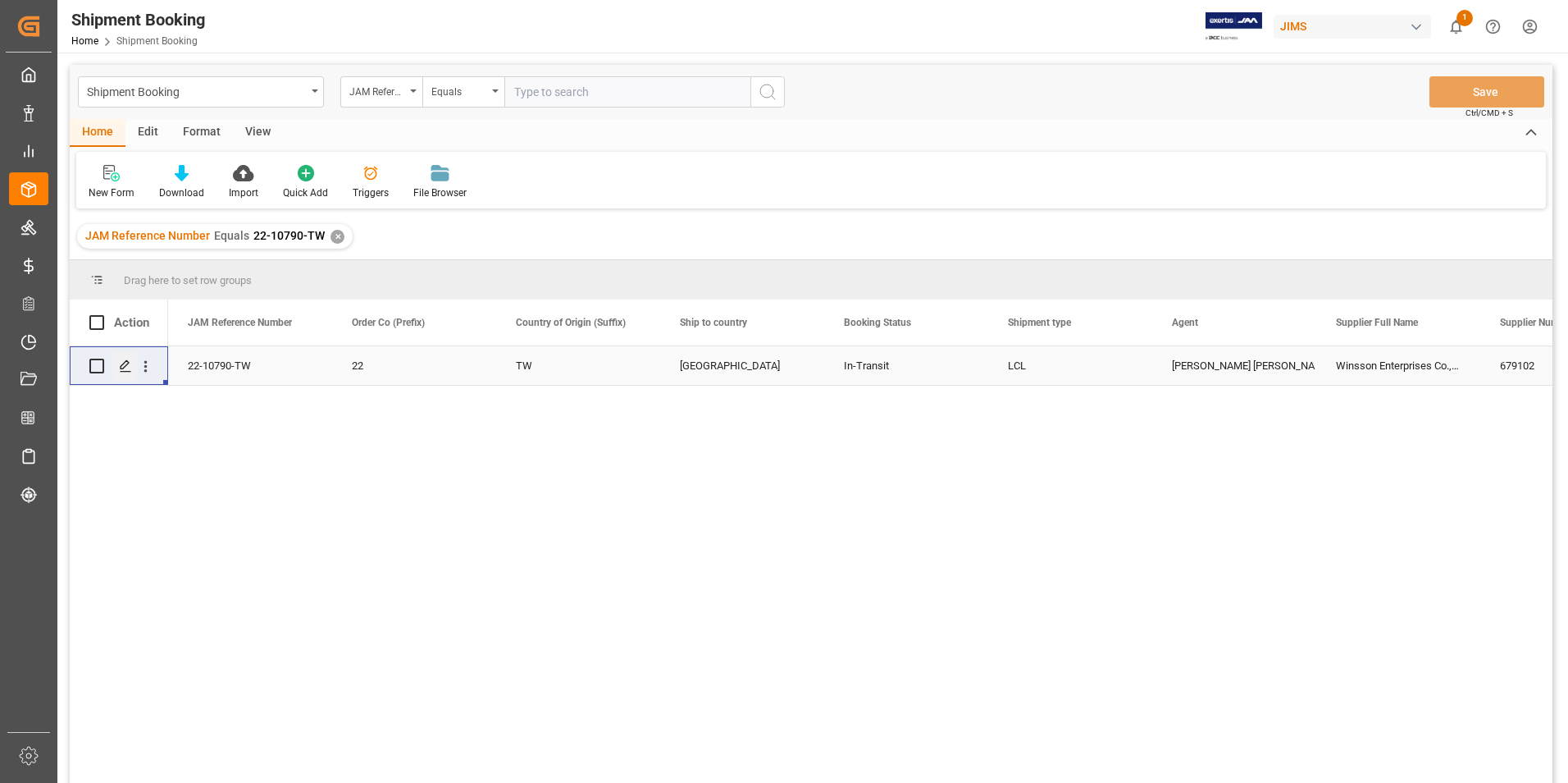
click at [126, 364] on icon "Press SPACE to select this row." at bounding box center [126, 366] width 13 height 13
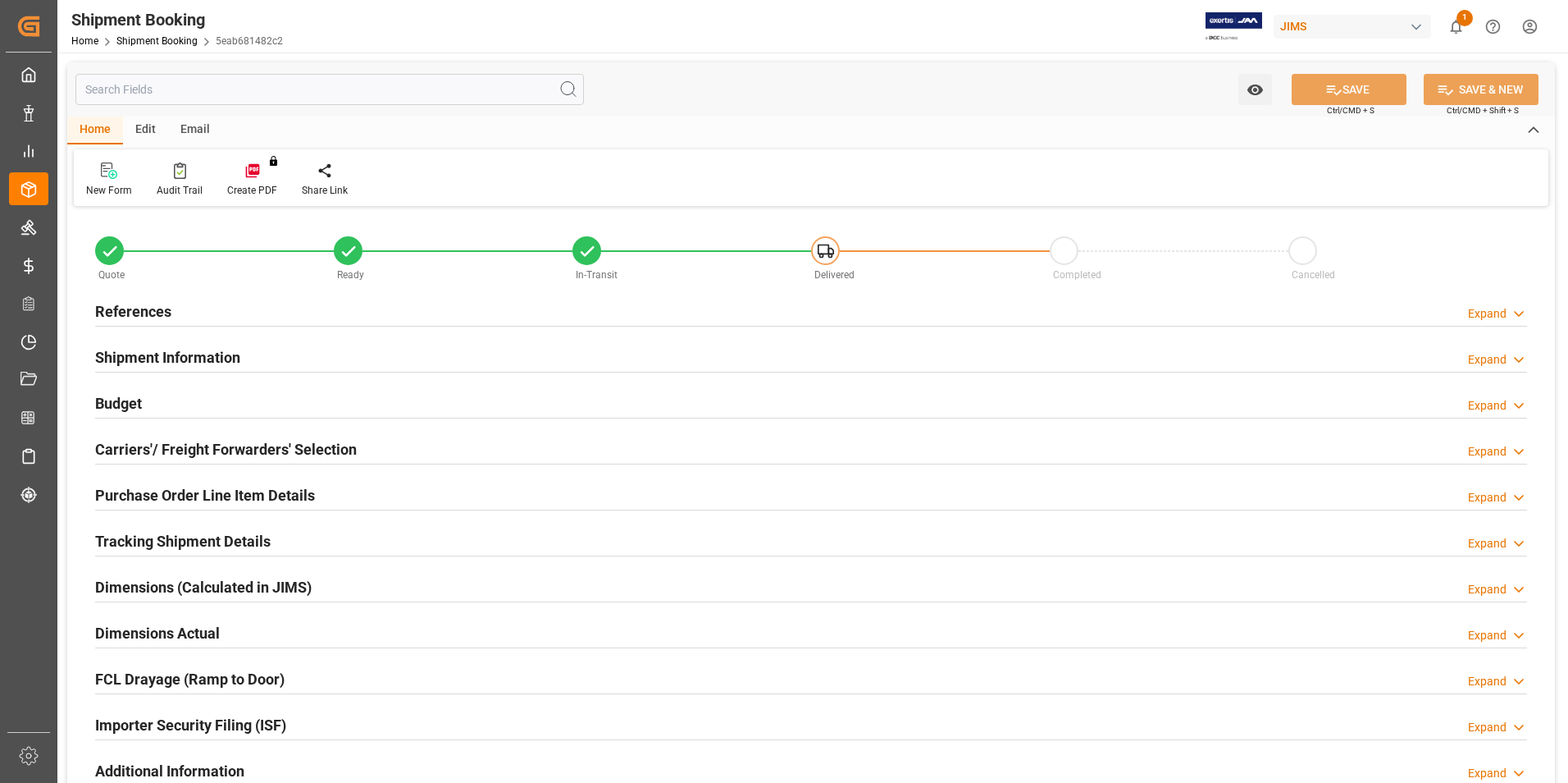
type input "495"
type input "2.798"
type input "85"
type input "3"
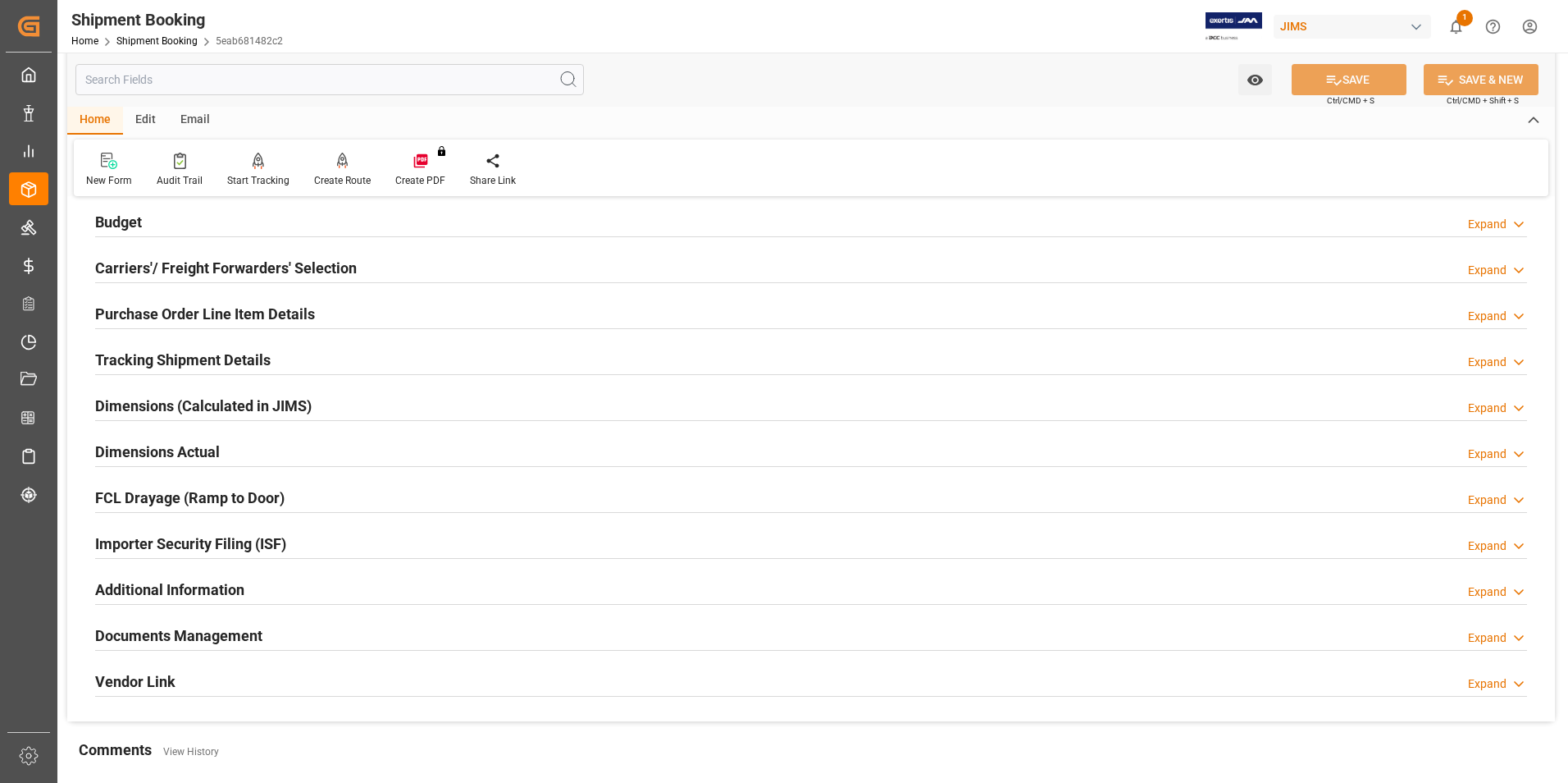
scroll to position [246, 0]
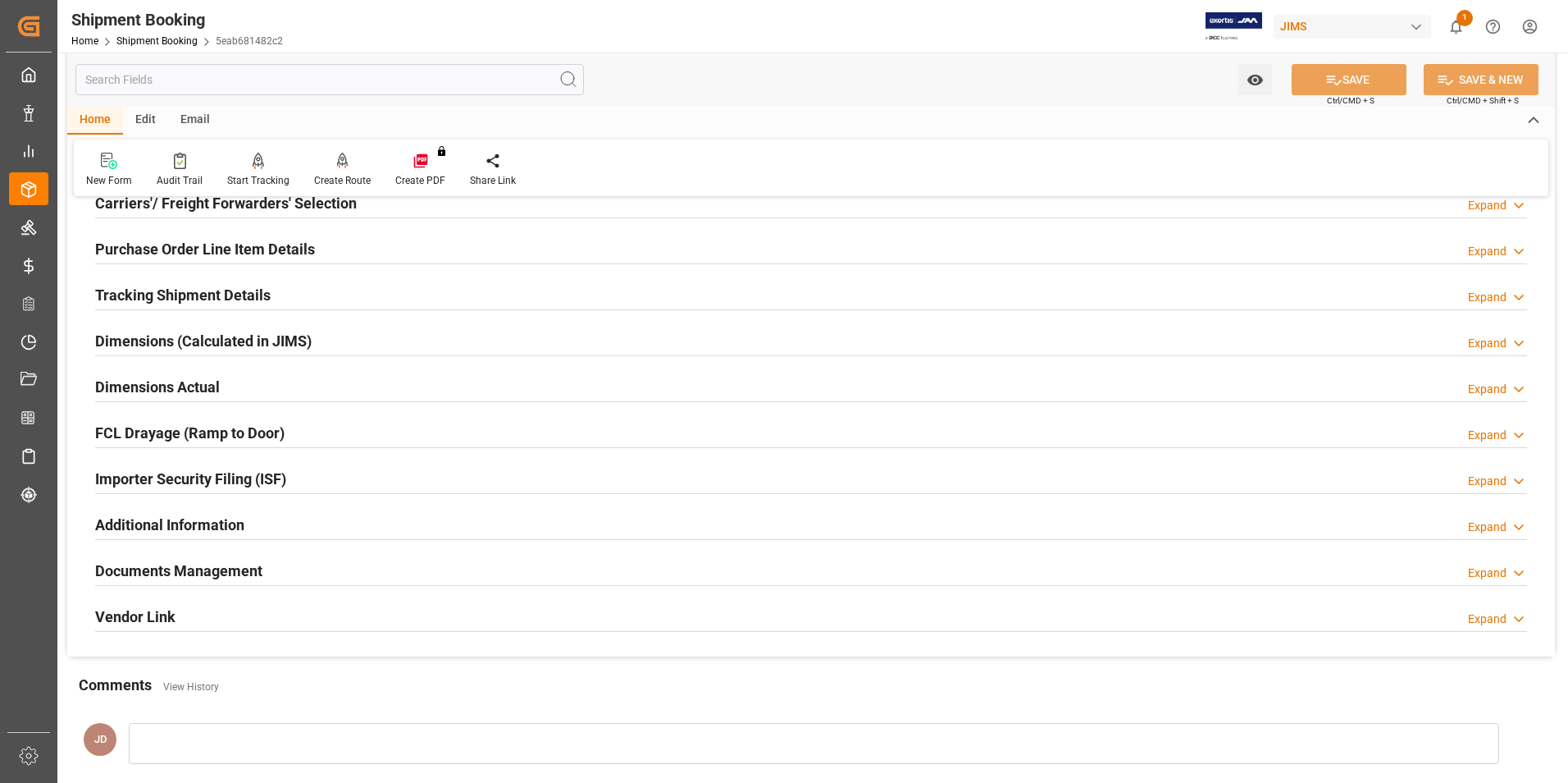
click at [133, 340] on h2 "Dimensions (Calculated in JIMS)" at bounding box center [203, 341] width 216 height 22
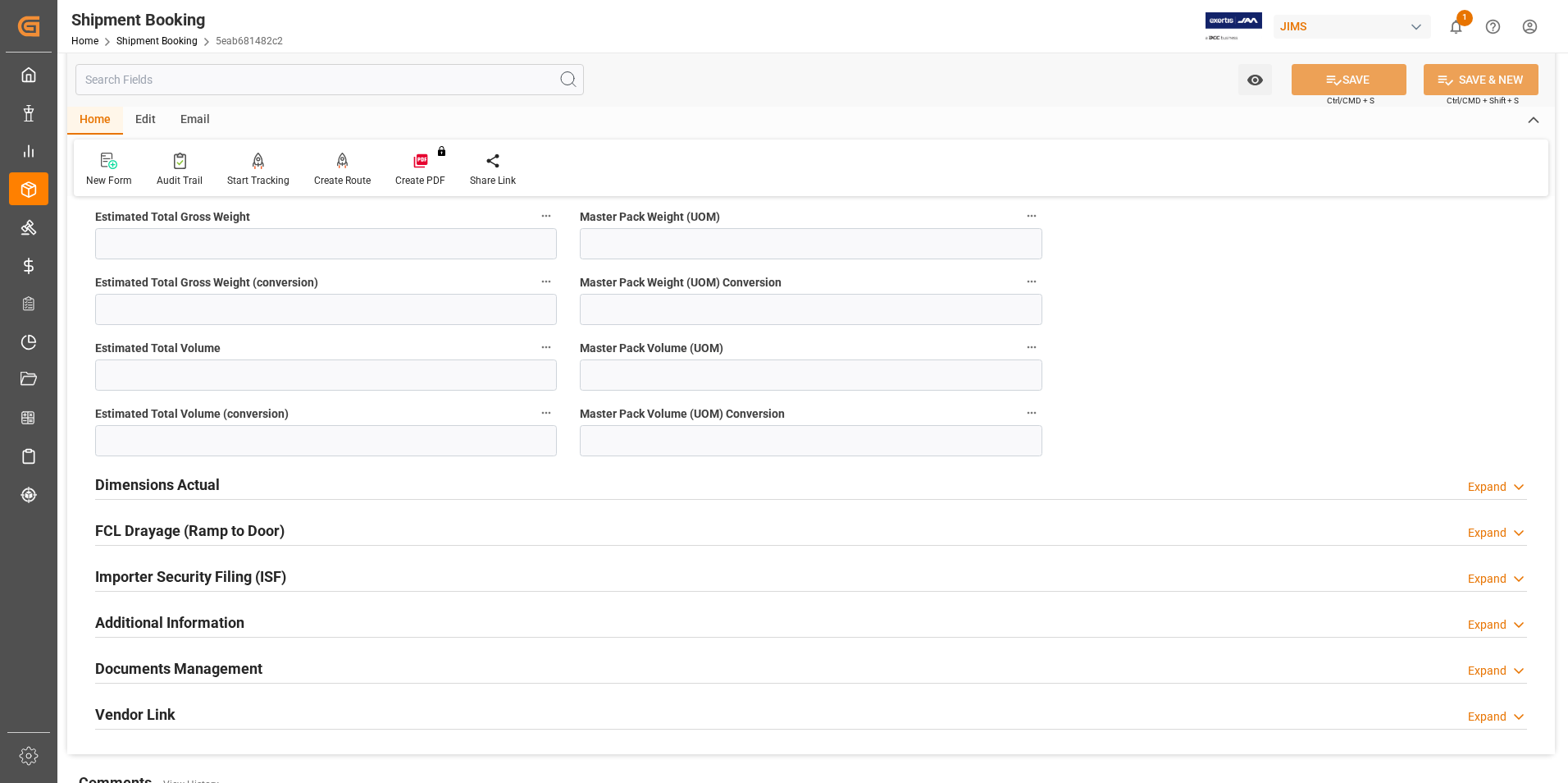
scroll to position [574, 0]
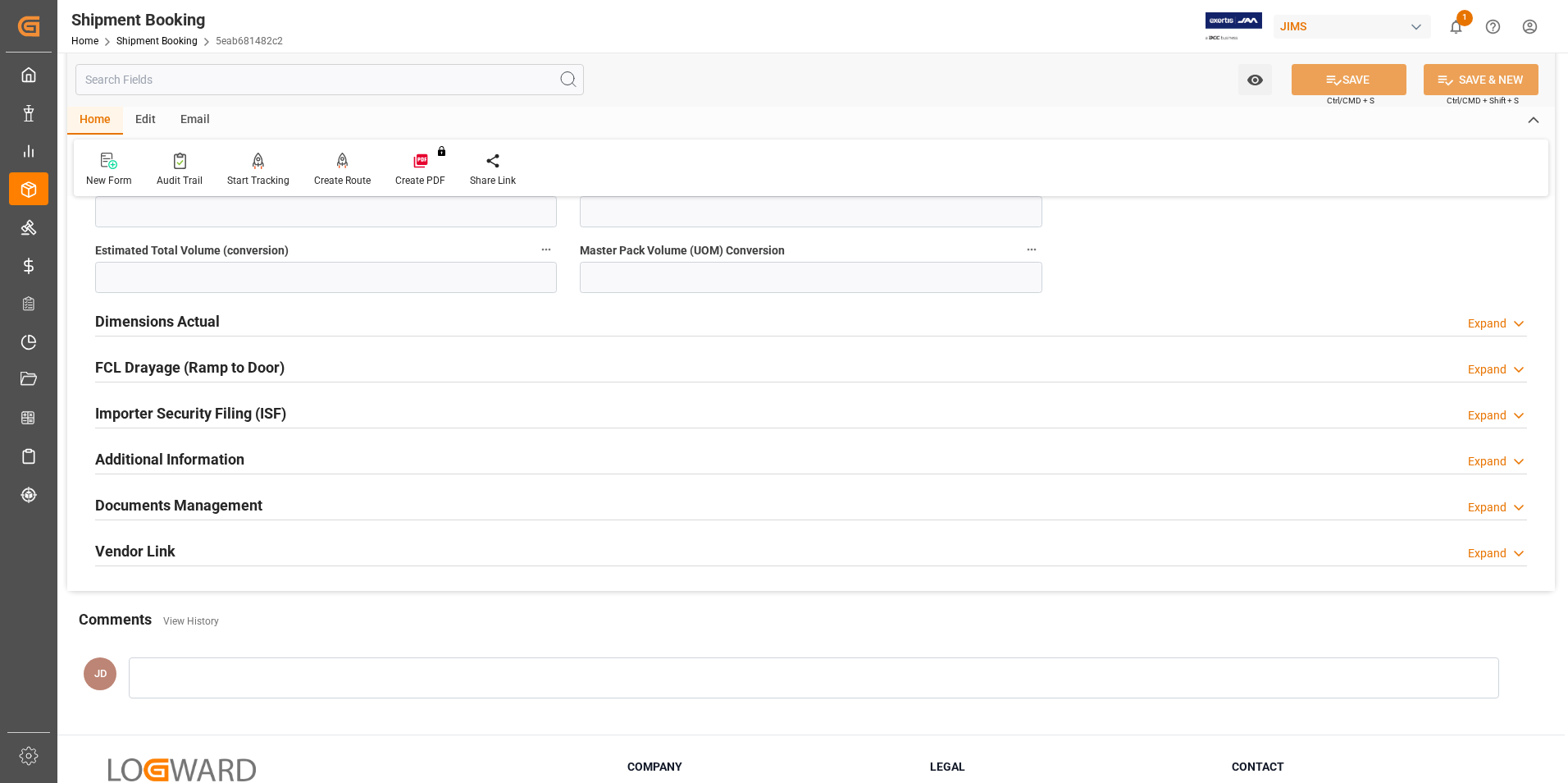
click at [155, 316] on h2 "Dimensions Actual" at bounding box center [157, 322] width 125 height 22
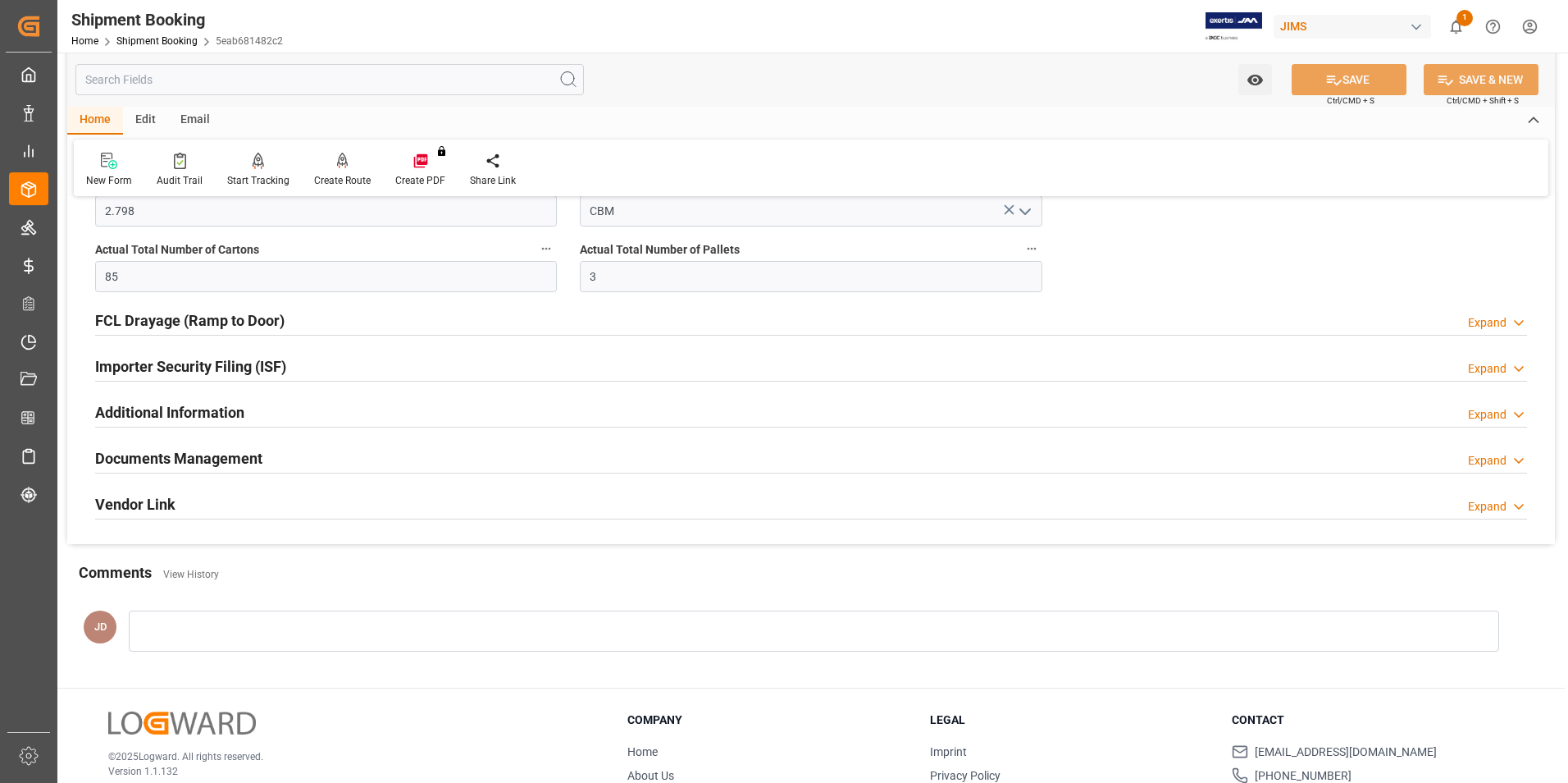
scroll to position [821, 0]
click at [184, 457] on h2 "Documents Management" at bounding box center [178, 456] width 167 height 22
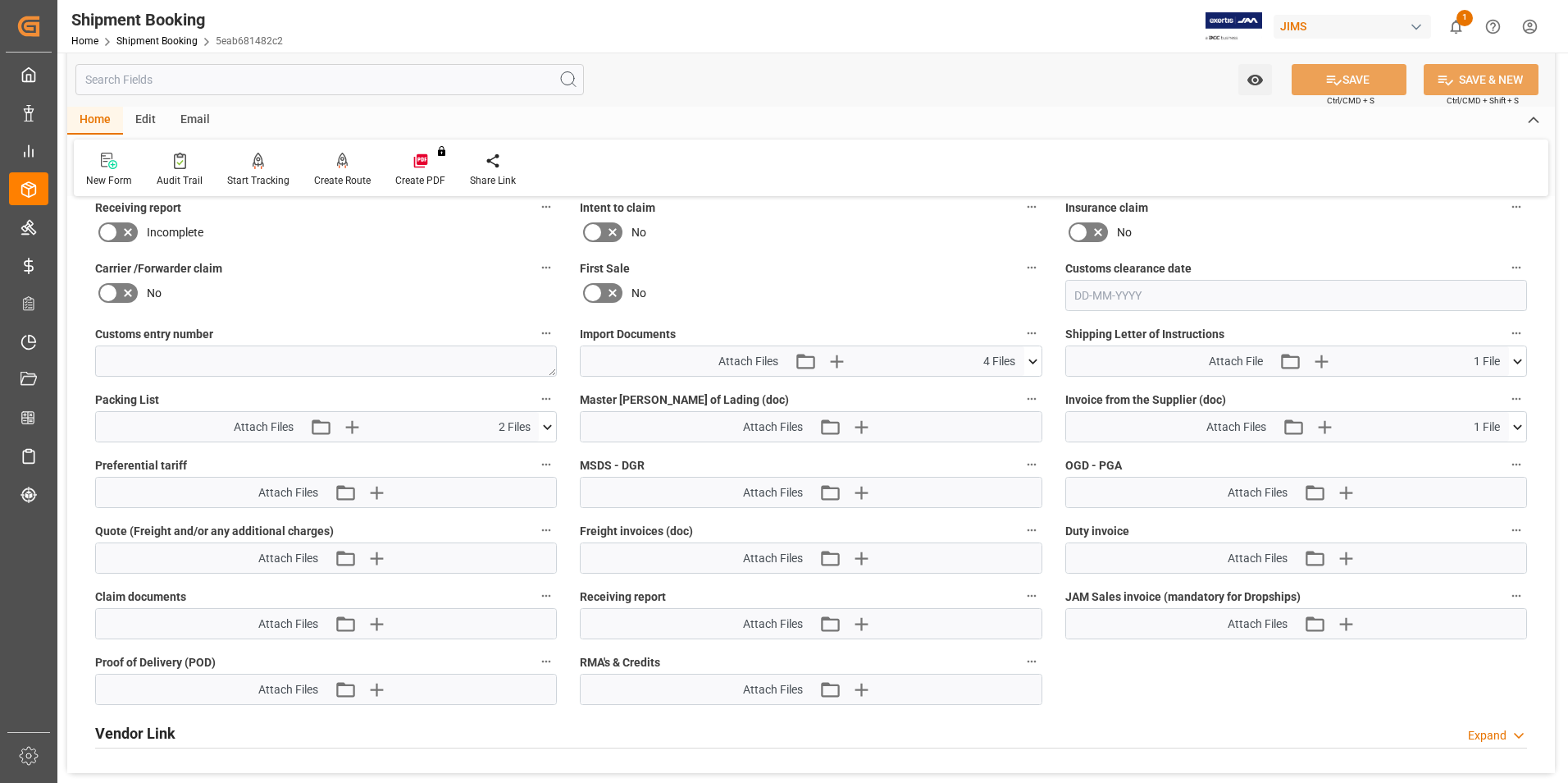
scroll to position [1149, 0]
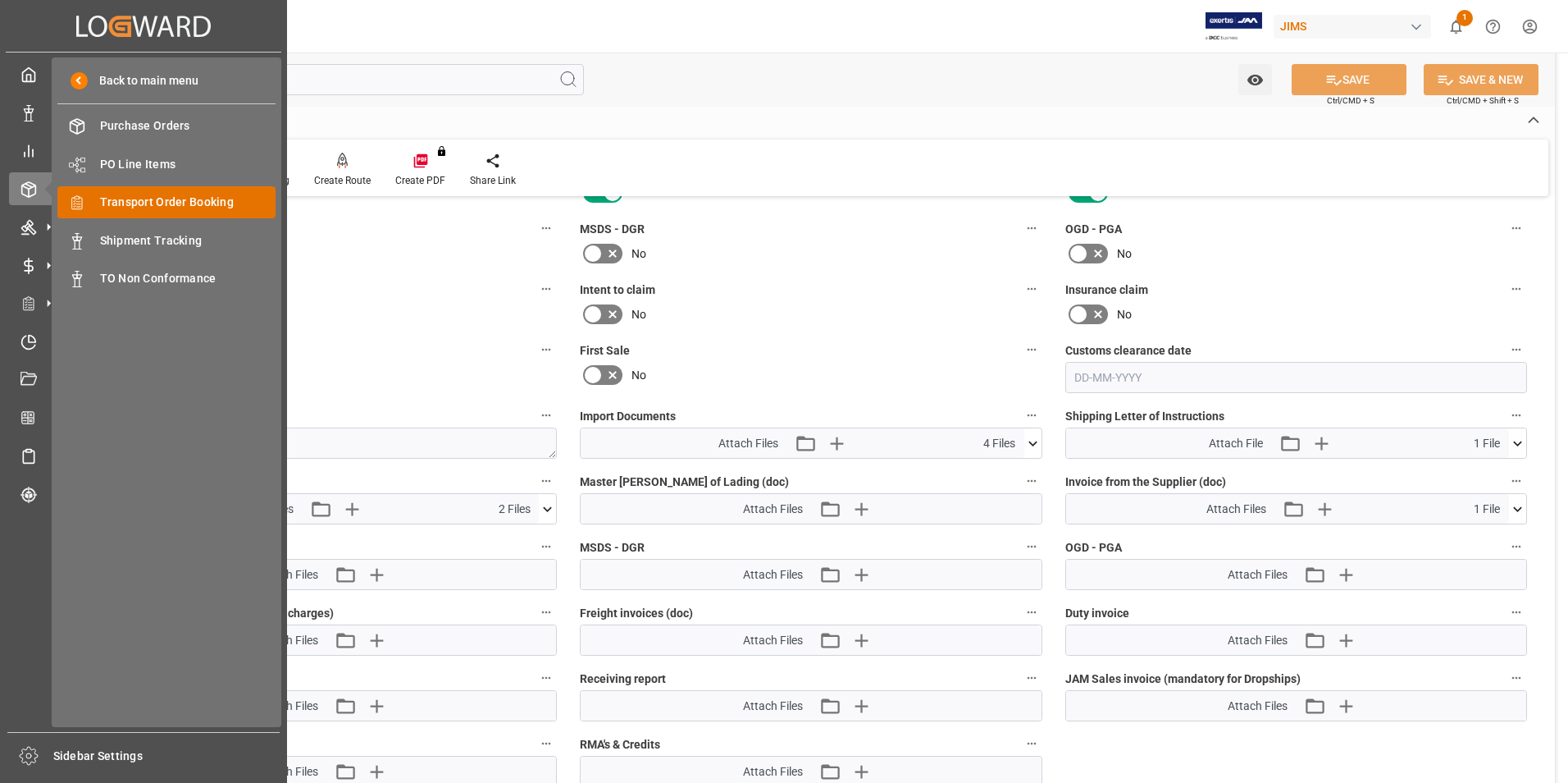
click at [213, 200] on span "Transport Order Booking" at bounding box center [188, 202] width 176 height 18
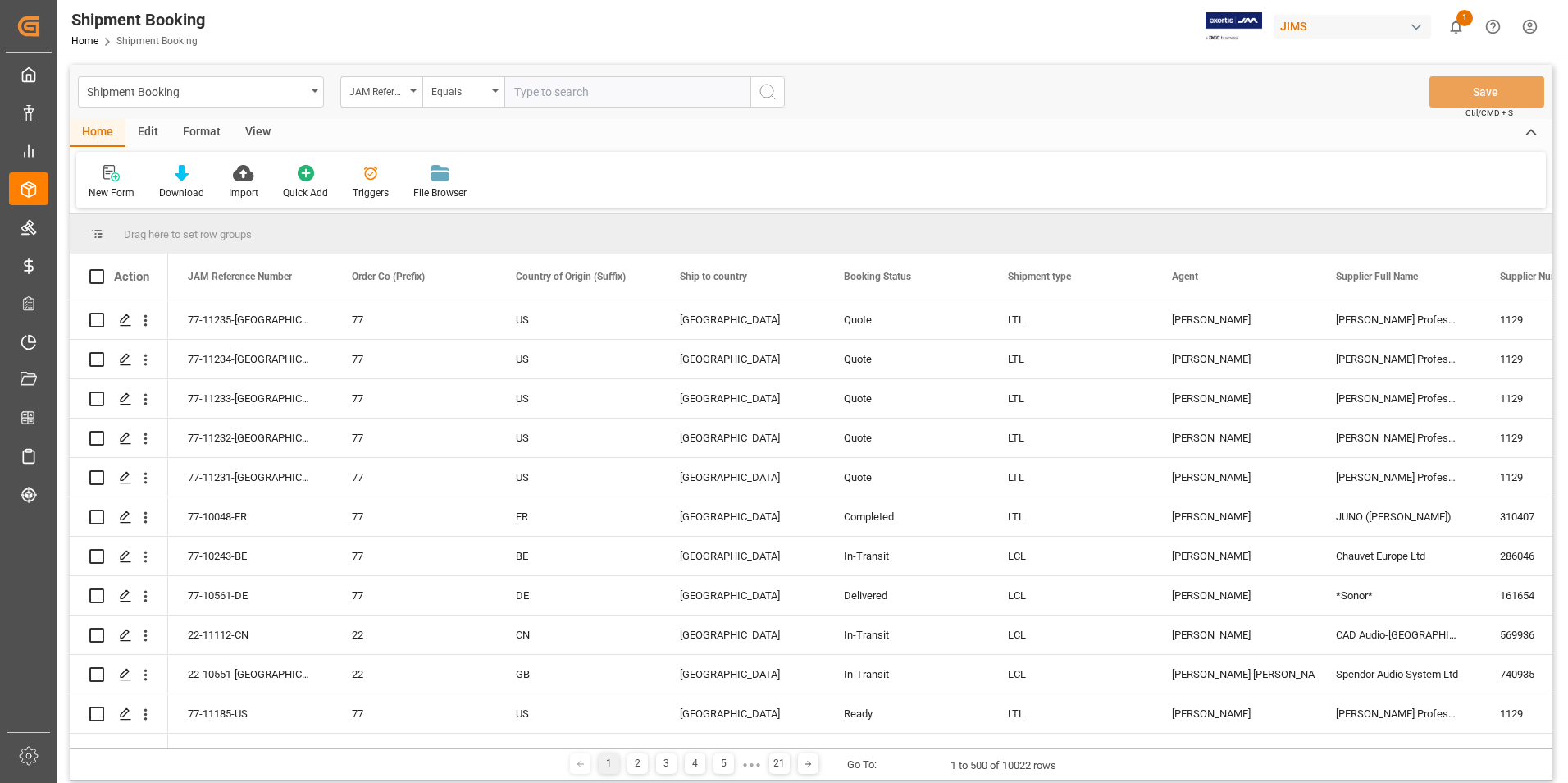
click at [597, 96] on input "text" at bounding box center [627, 92] width 246 height 31
type input "22-11078-CN"
